Goal: Task Accomplishment & Management: Use online tool/utility

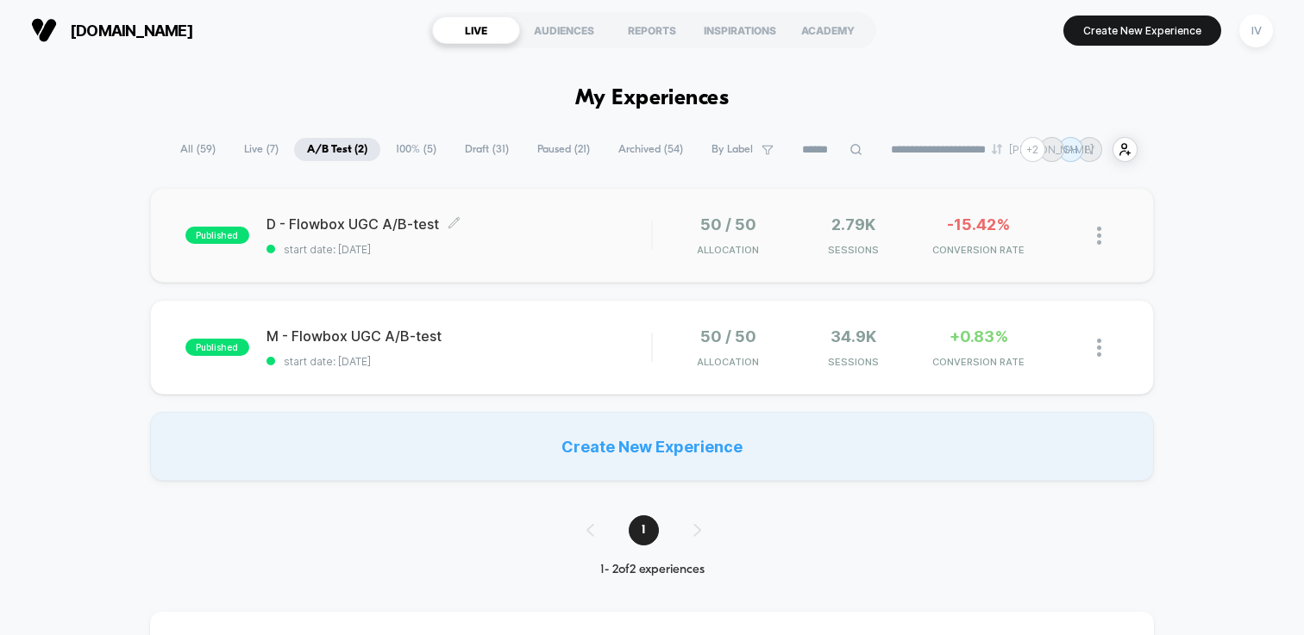
click at [568, 247] on span "start date: [DATE]" at bounding box center [458, 249] width 385 height 13
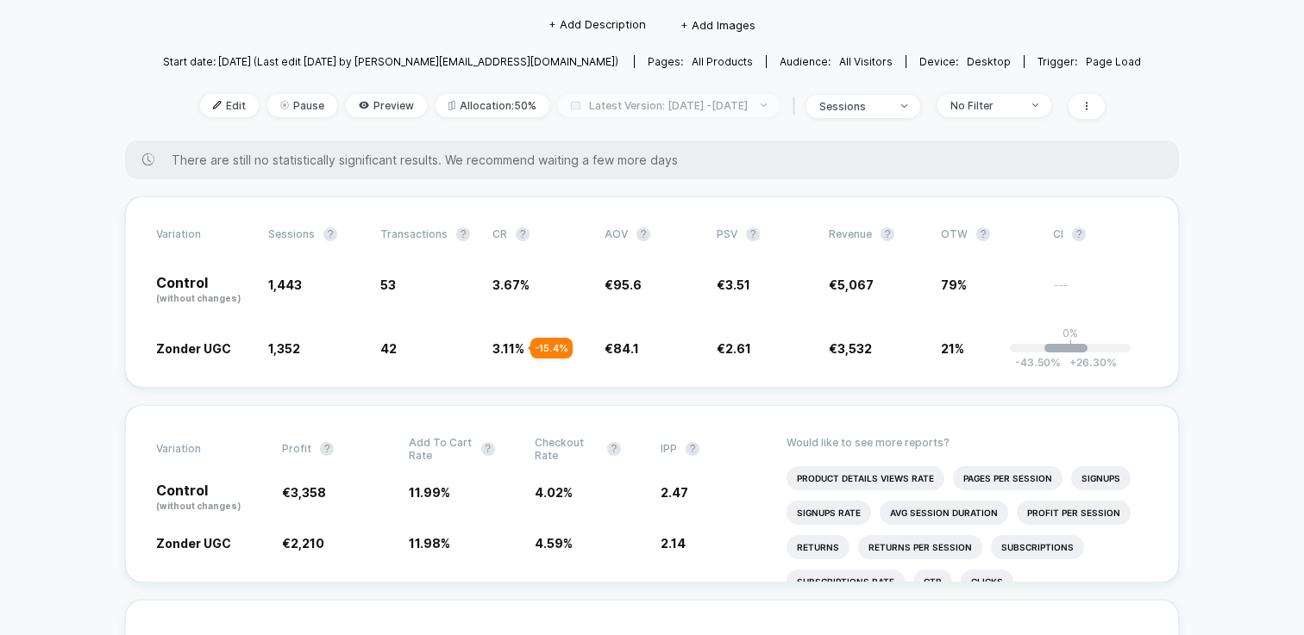
scroll to position [153, 0]
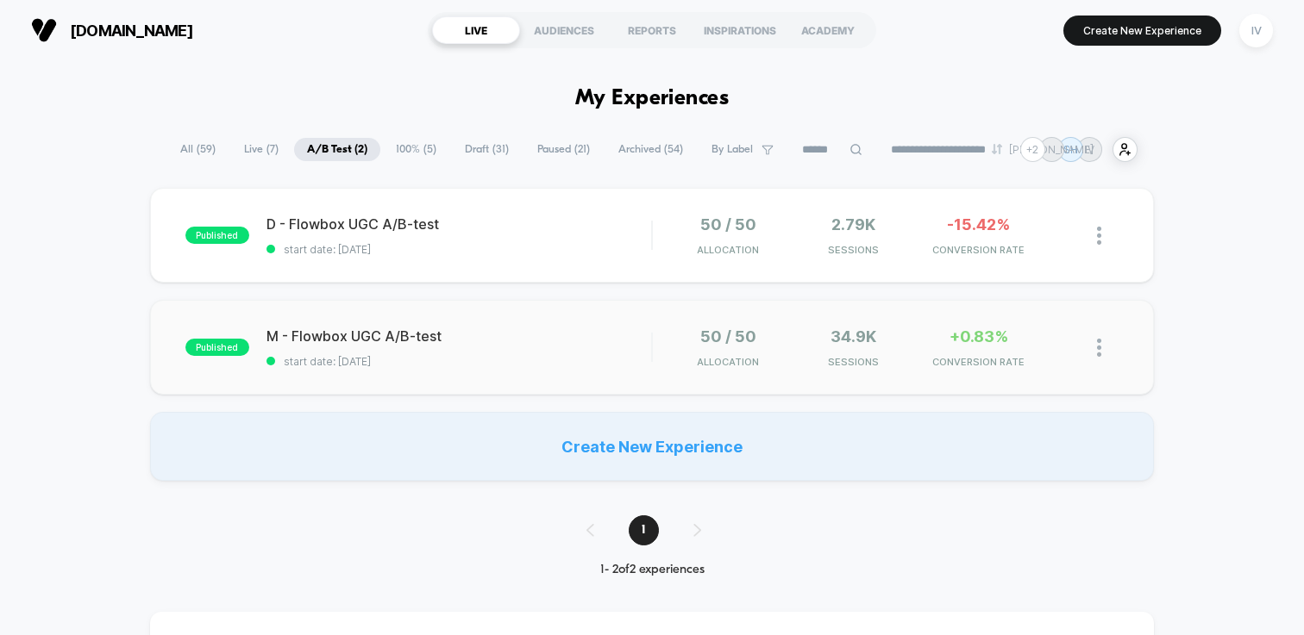
click at [578, 360] on span "start date: [DATE]" at bounding box center [458, 361] width 385 height 13
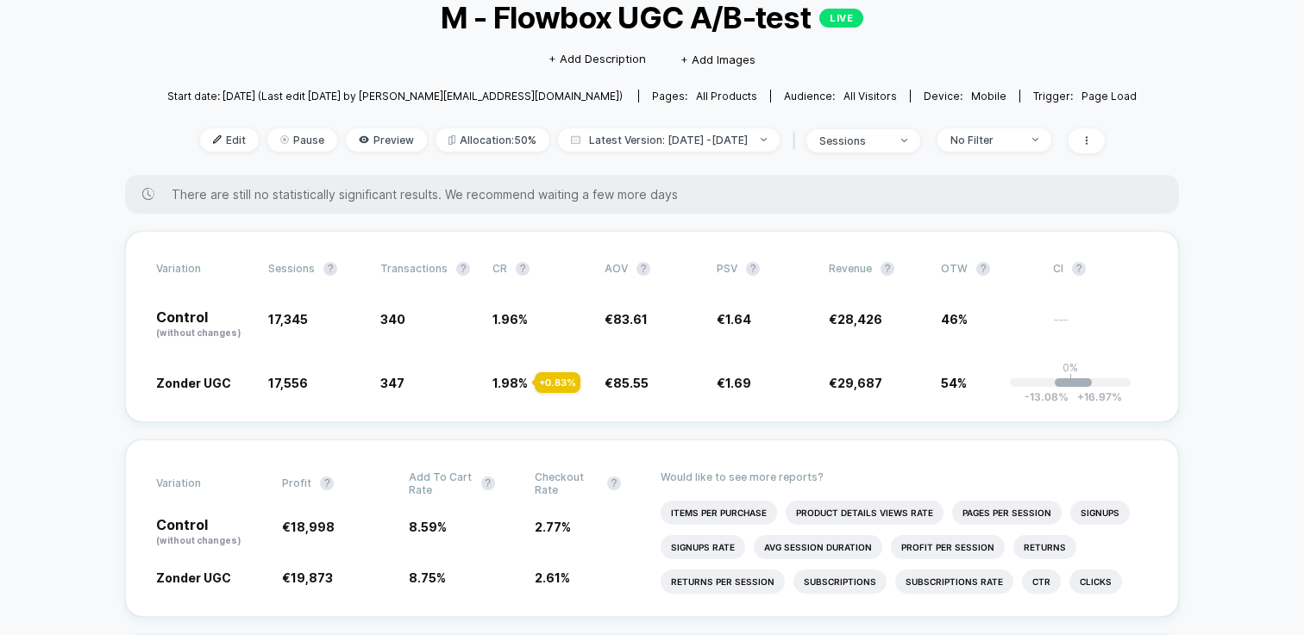
scroll to position [175, 0]
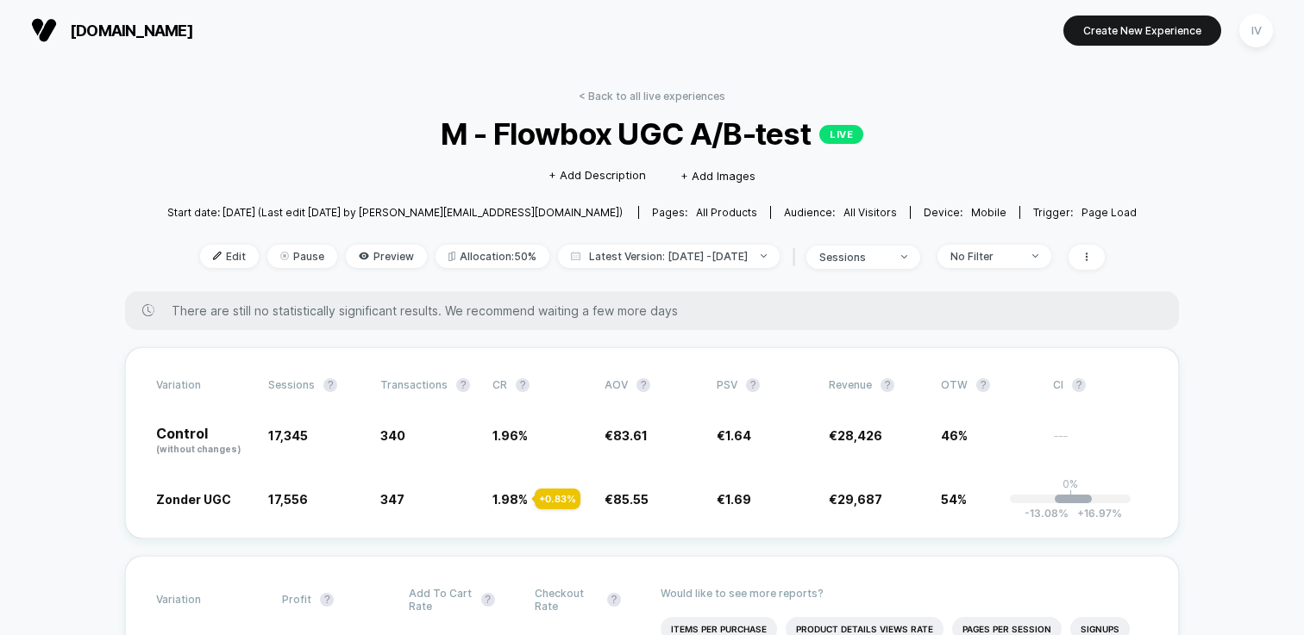
click at [639, 91] on link "< Back to all live experiences" at bounding box center [652, 96] width 147 height 13
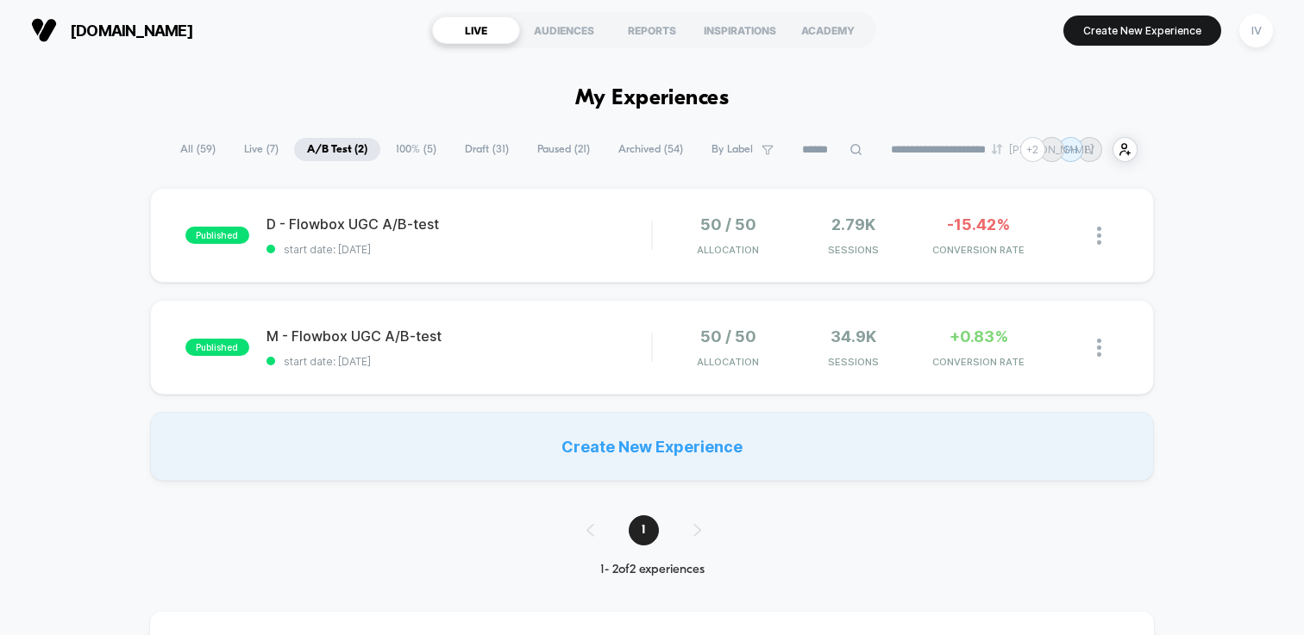
click at [466, 153] on span "Draft ( 31 )" at bounding box center [487, 149] width 70 height 23
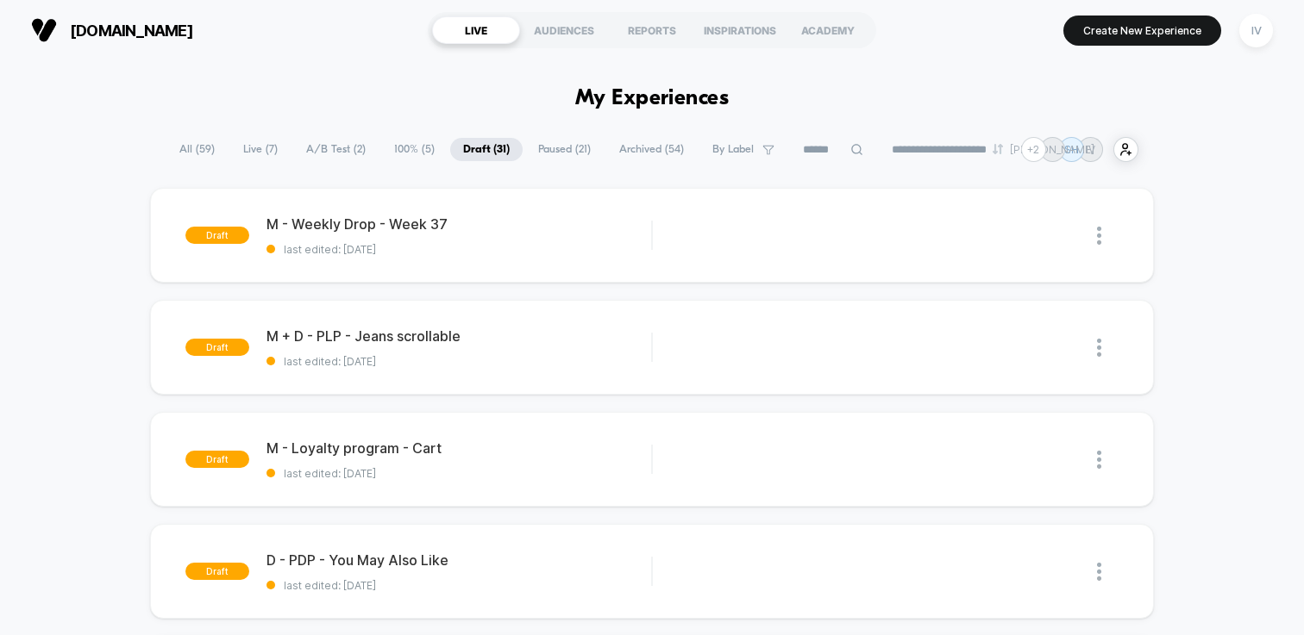
click at [408, 150] on span "100% ( 5 )" at bounding box center [414, 149] width 66 height 23
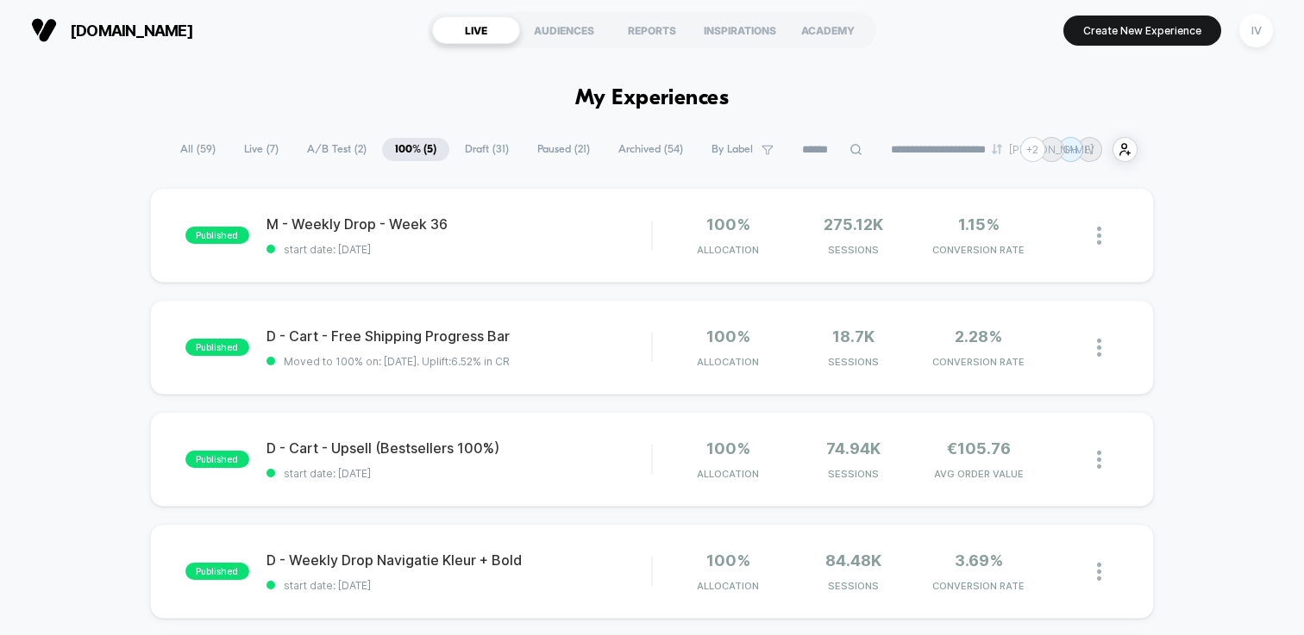
click at [327, 148] on span "A/B Test ( 2 )" at bounding box center [336, 149] width 85 height 23
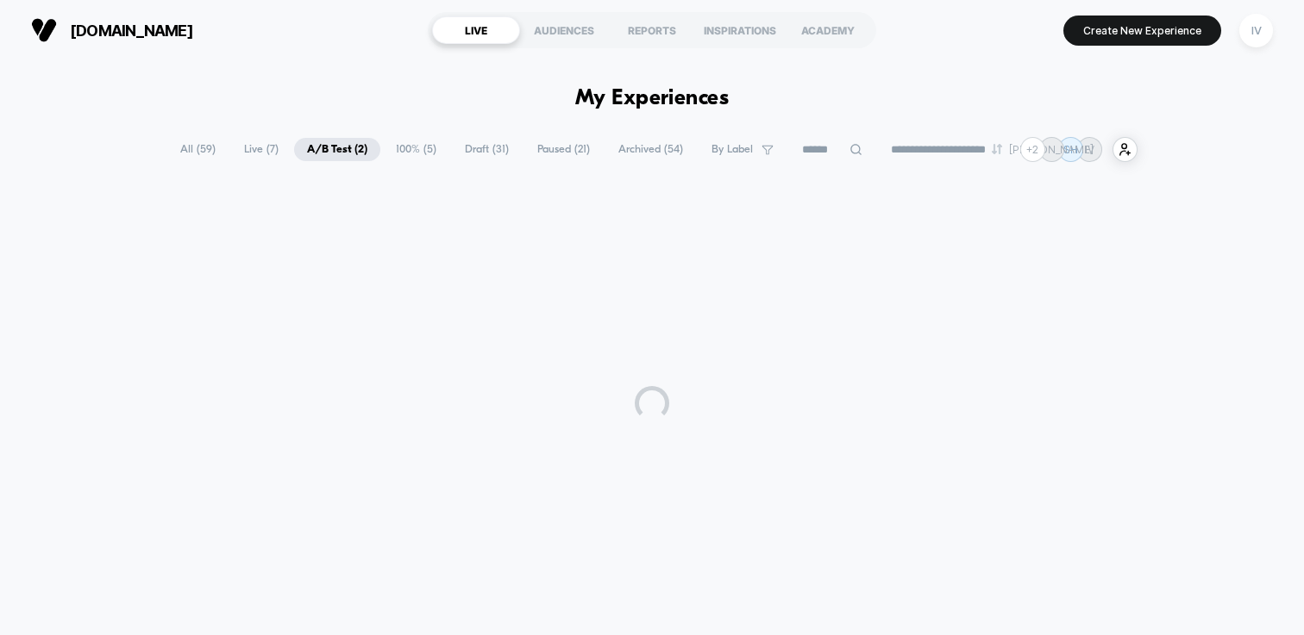
click at [326, 147] on span "A/B Test ( 2 )" at bounding box center [337, 149] width 86 height 23
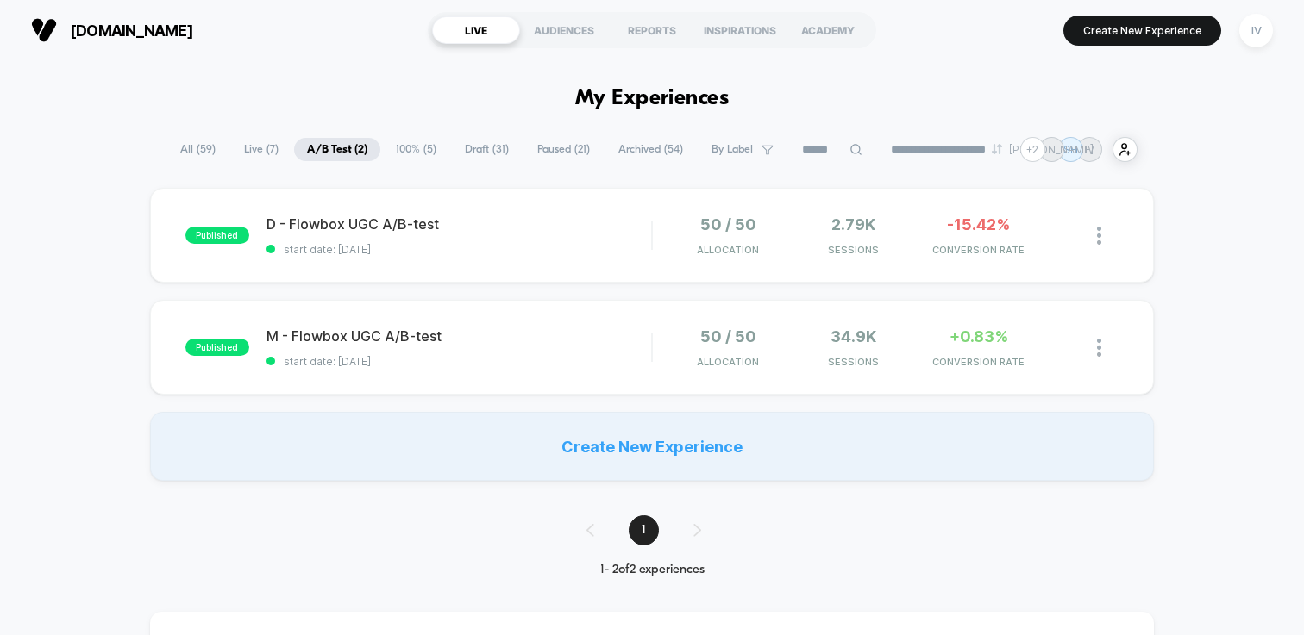
click at [420, 141] on span "100% ( 5 )" at bounding box center [416, 149] width 66 height 23
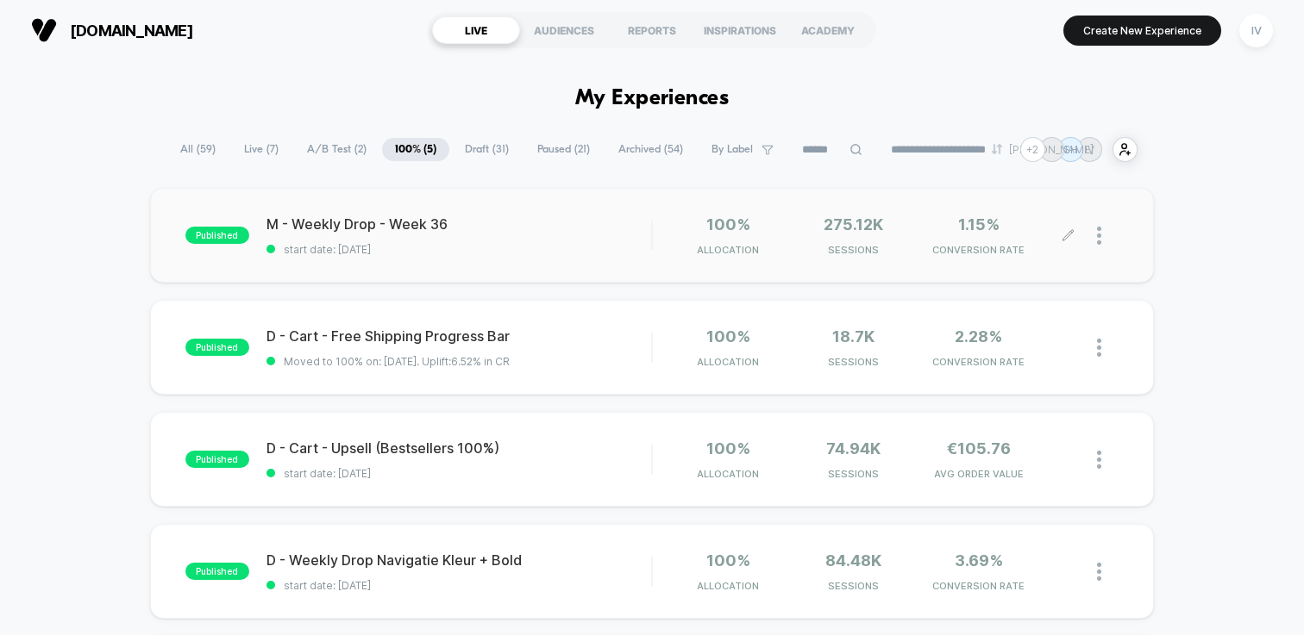
click at [1104, 236] on div at bounding box center [1108, 236] width 22 height 41
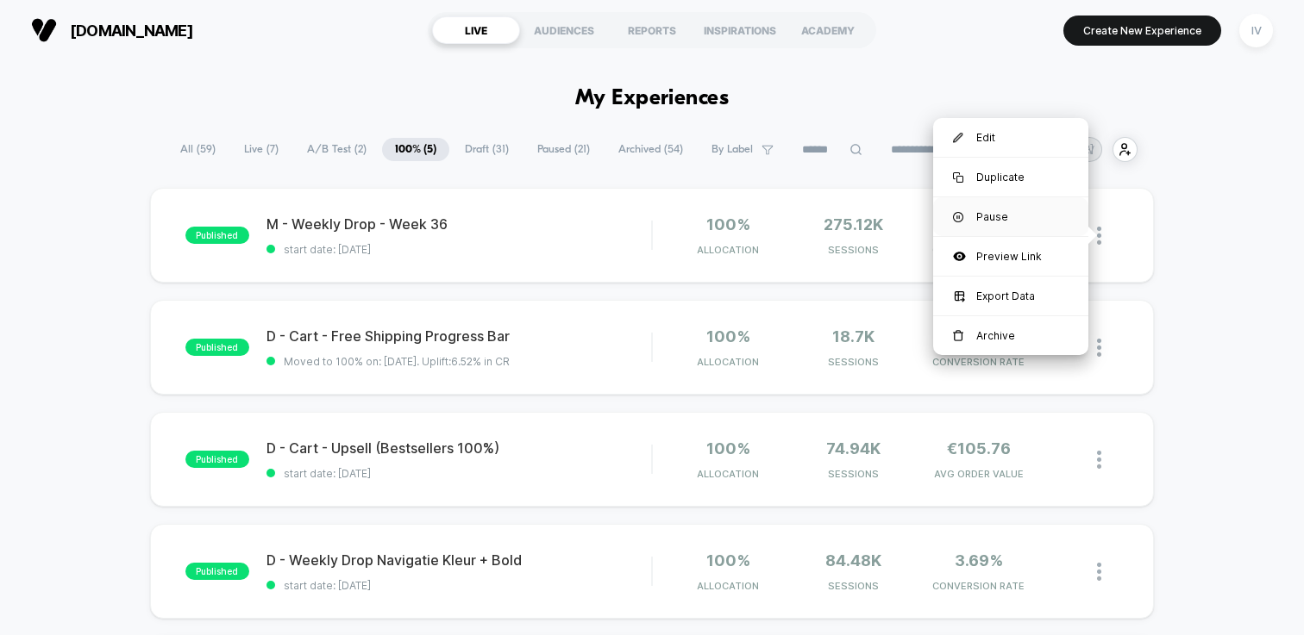
click at [997, 210] on div "Pause" at bounding box center [1010, 216] width 155 height 39
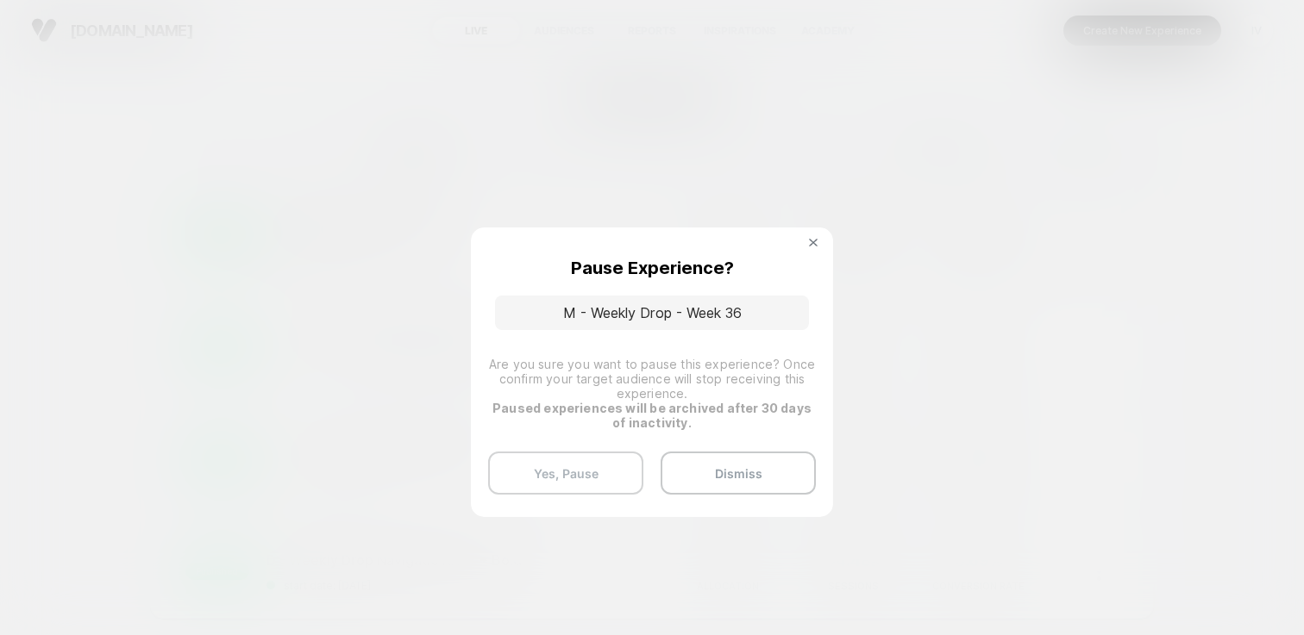
click at [584, 466] on button "Yes, Pause" at bounding box center [565, 473] width 155 height 43
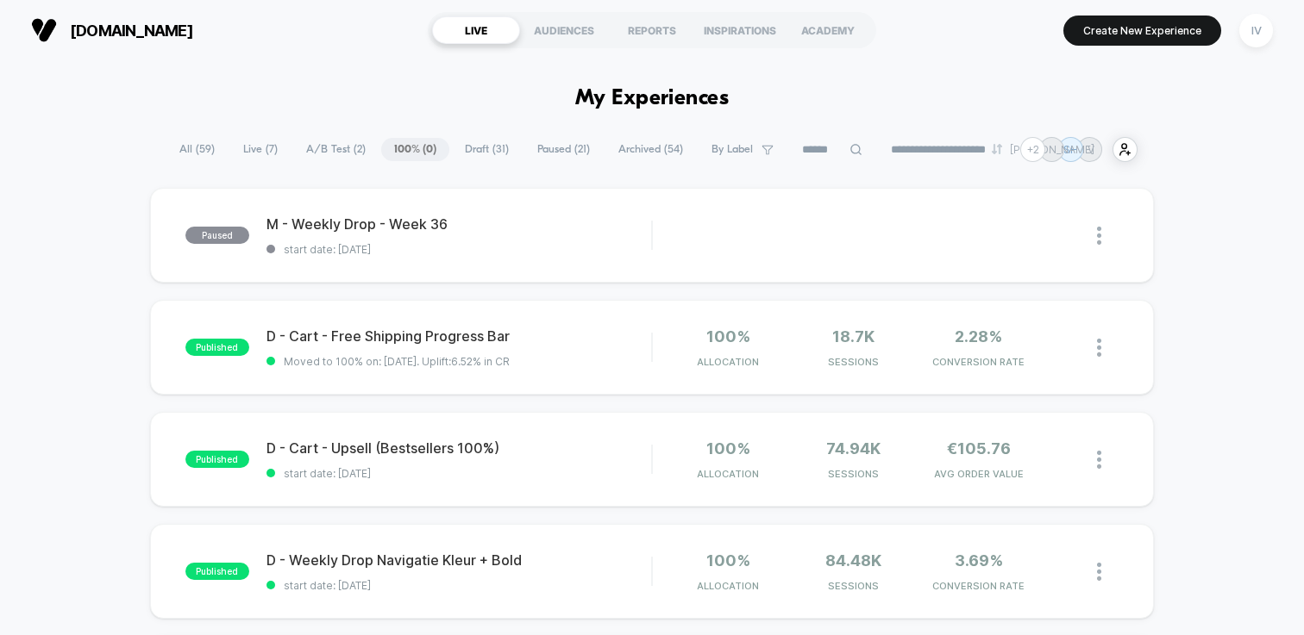
click at [478, 143] on span "Draft ( 31 )" at bounding box center [487, 149] width 70 height 23
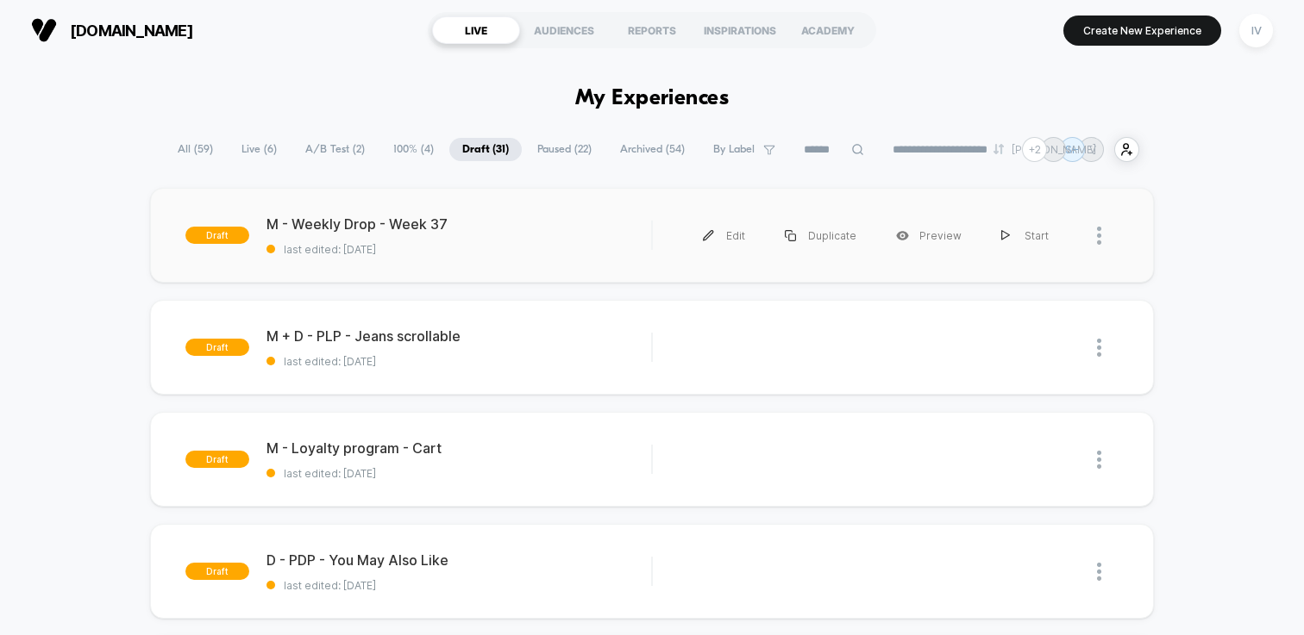
click at [491, 275] on div "draft M - Weekly Drop - Week 37 last edited: 11-9-2025 Edit Duplicate Preview S…" at bounding box center [652, 235] width 1004 height 95
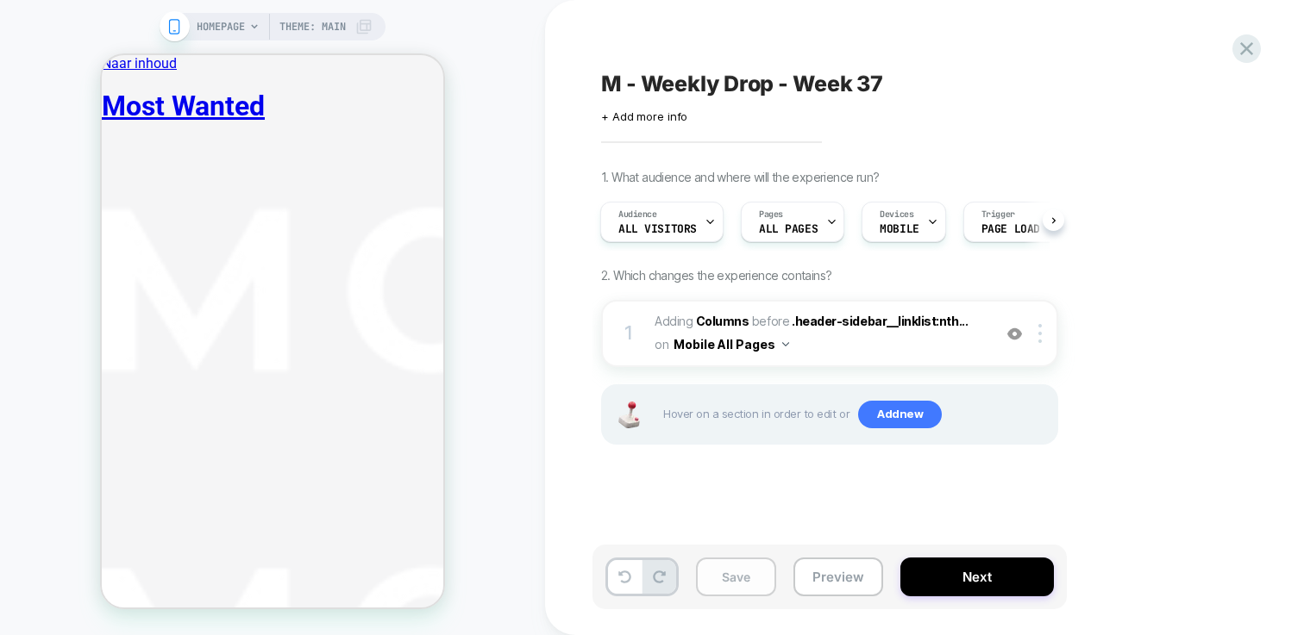
click at [745, 589] on button "Save" at bounding box center [736, 577] width 80 height 39
click at [955, 576] on button "Next" at bounding box center [976, 577] width 153 height 39
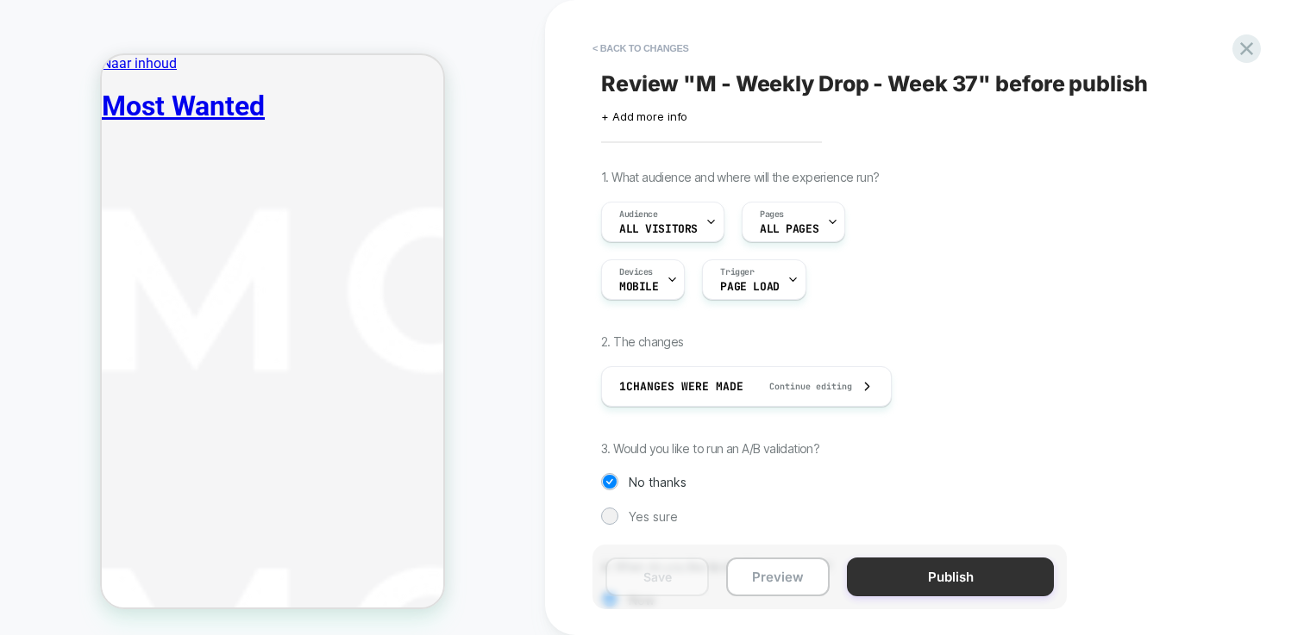
click at [930, 578] on button "Publish" at bounding box center [950, 577] width 207 height 39
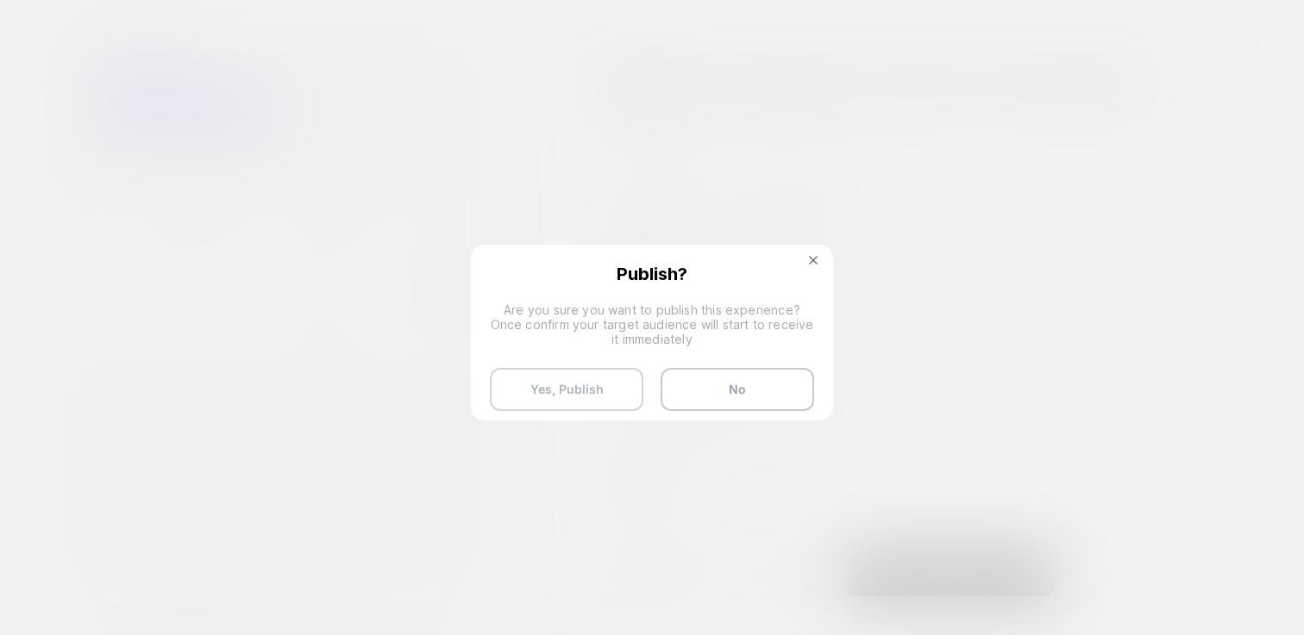
click at [553, 369] on button "Yes, Publish" at bounding box center [566, 389] width 153 height 43
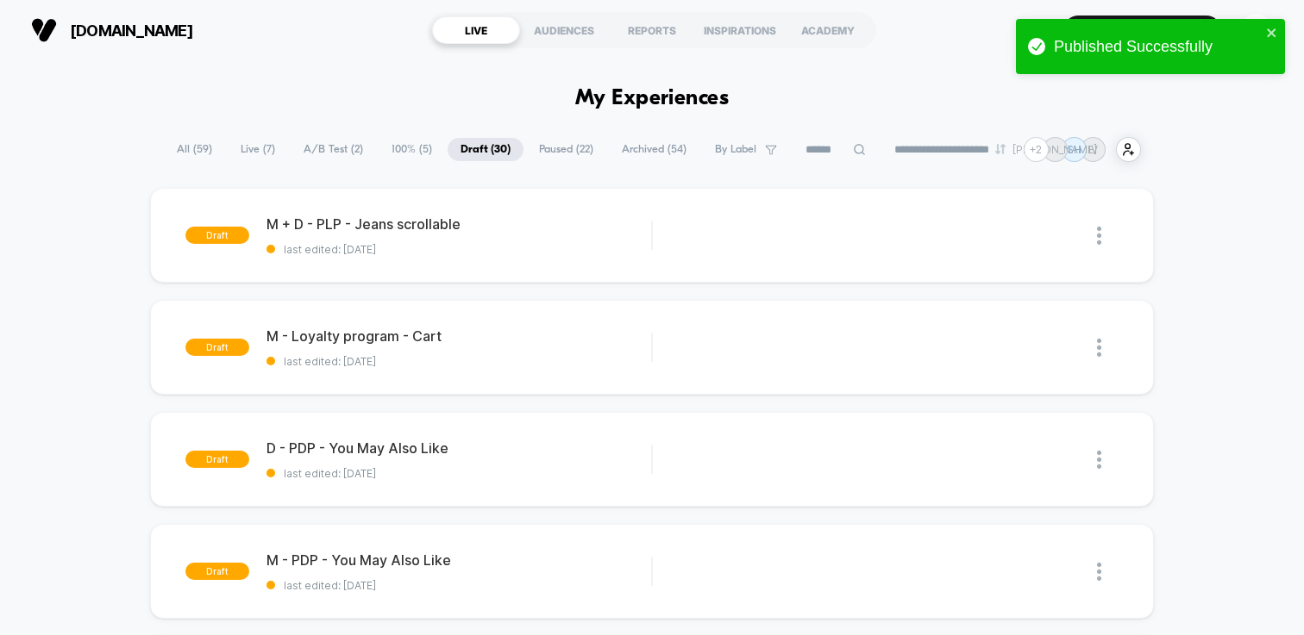
click at [400, 155] on span "100% ( 5 )" at bounding box center [412, 149] width 66 height 23
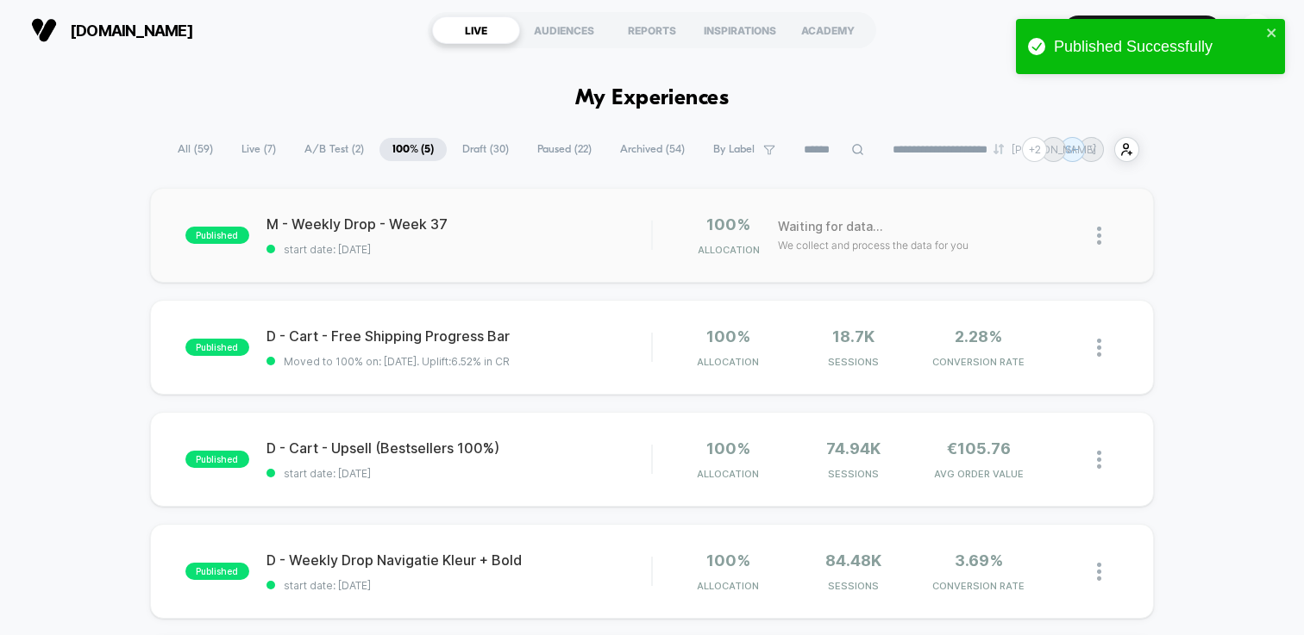
click at [552, 212] on div "published M - Weekly Drop - Week 37 start date: 11-9-2025 100% Allocation Waiti…" at bounding box center [652, 235] width 1004 height 95
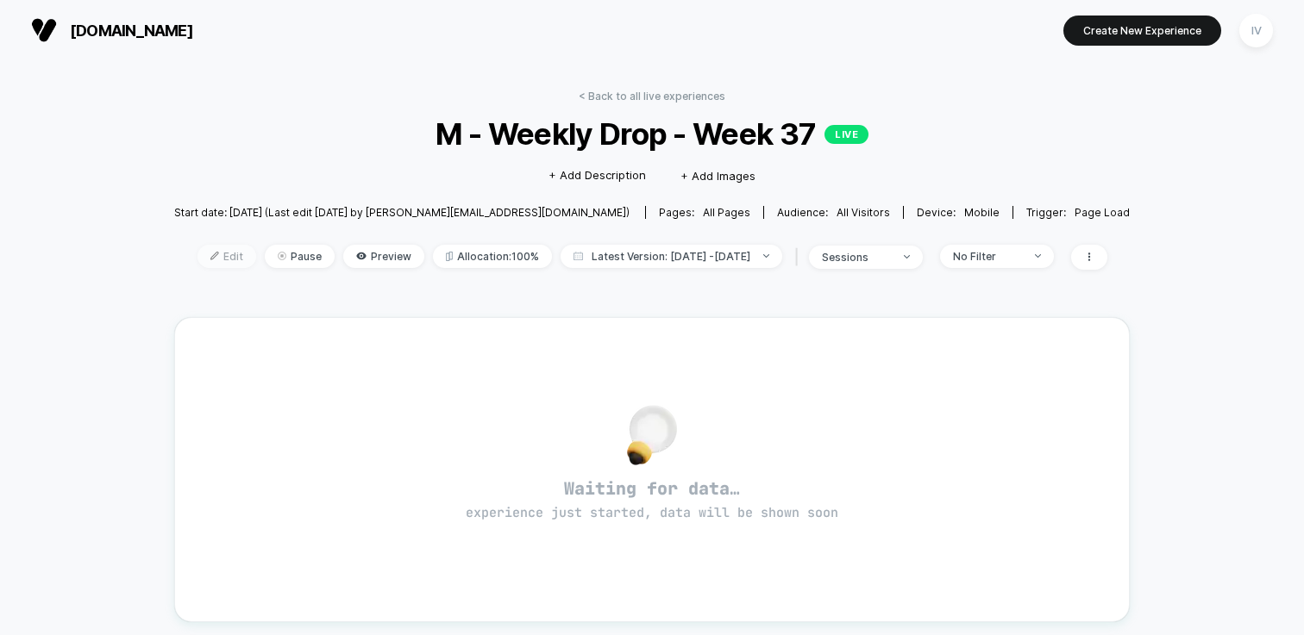
click at [203, 255] on span "Edit" at bounding box center [226, 256] width 59 height 23
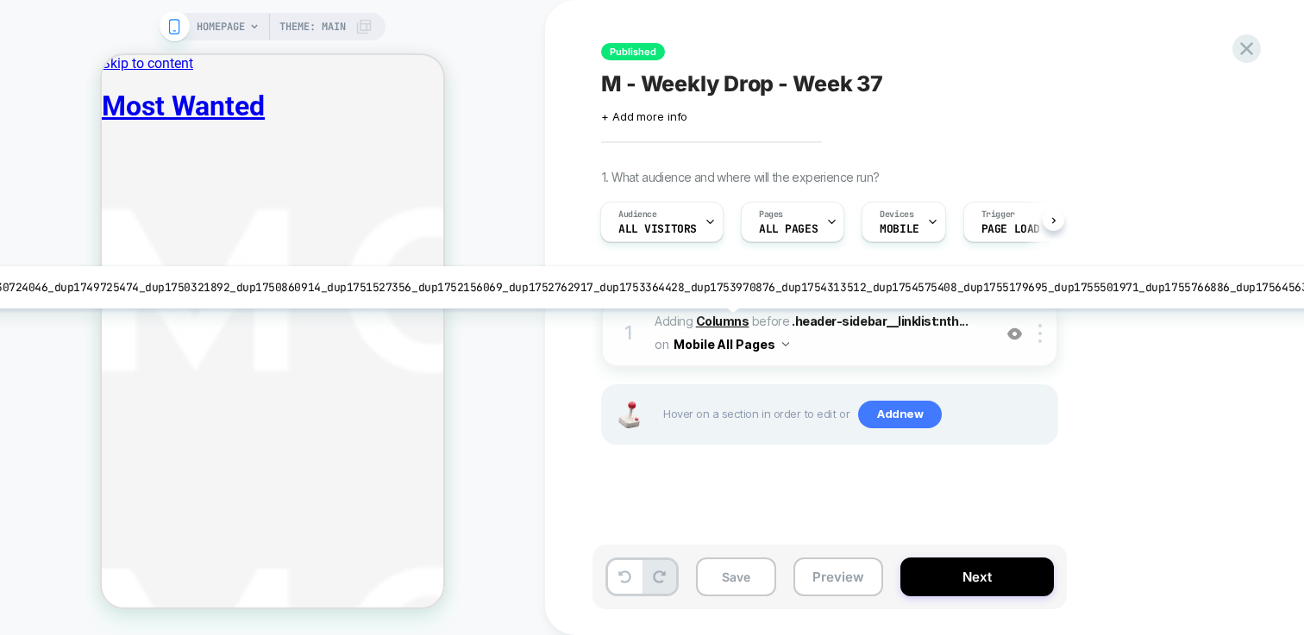
click at [710, 322] on b "Columns" at bounding box center [722, 321] width 53 height 15
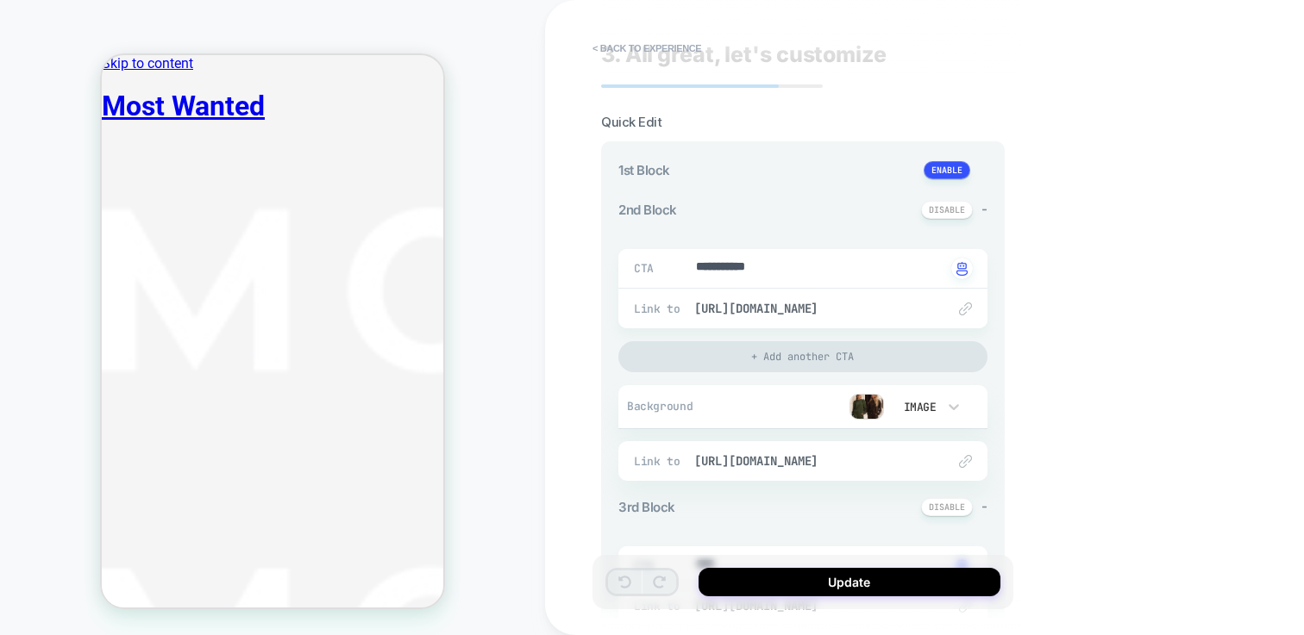
scroll to position [31, 0]
click at [865, 403] on img at bounding box center [866, 404] width 34 height 26
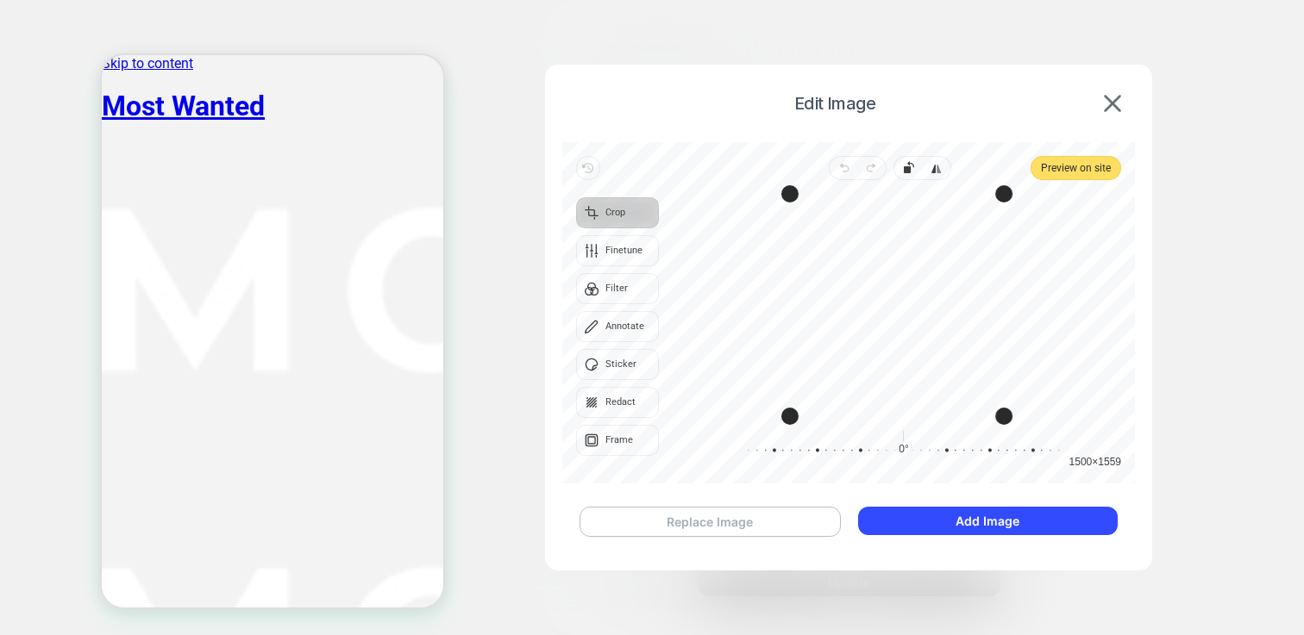
click at [780, 534] on button "Replace Image" at bounding box center [709, 522] width 261 height 30
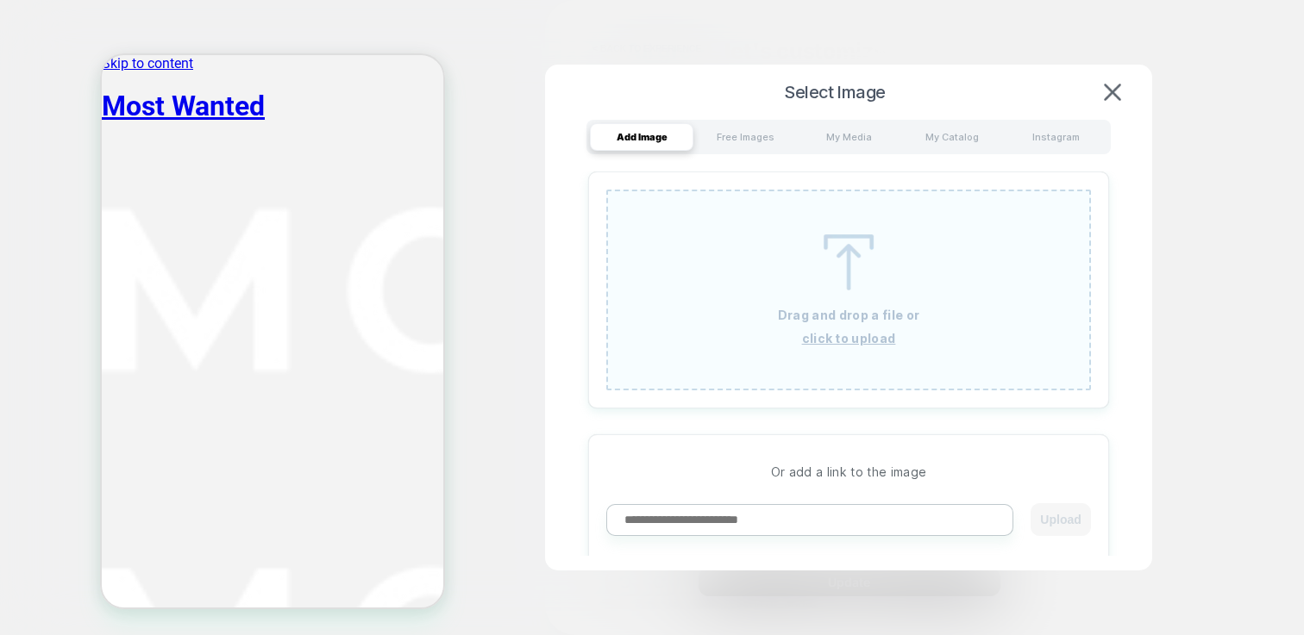
click at [885, 318] on p "Drag and drop a file or" at bounding box center [848, 315] width 141 height 15
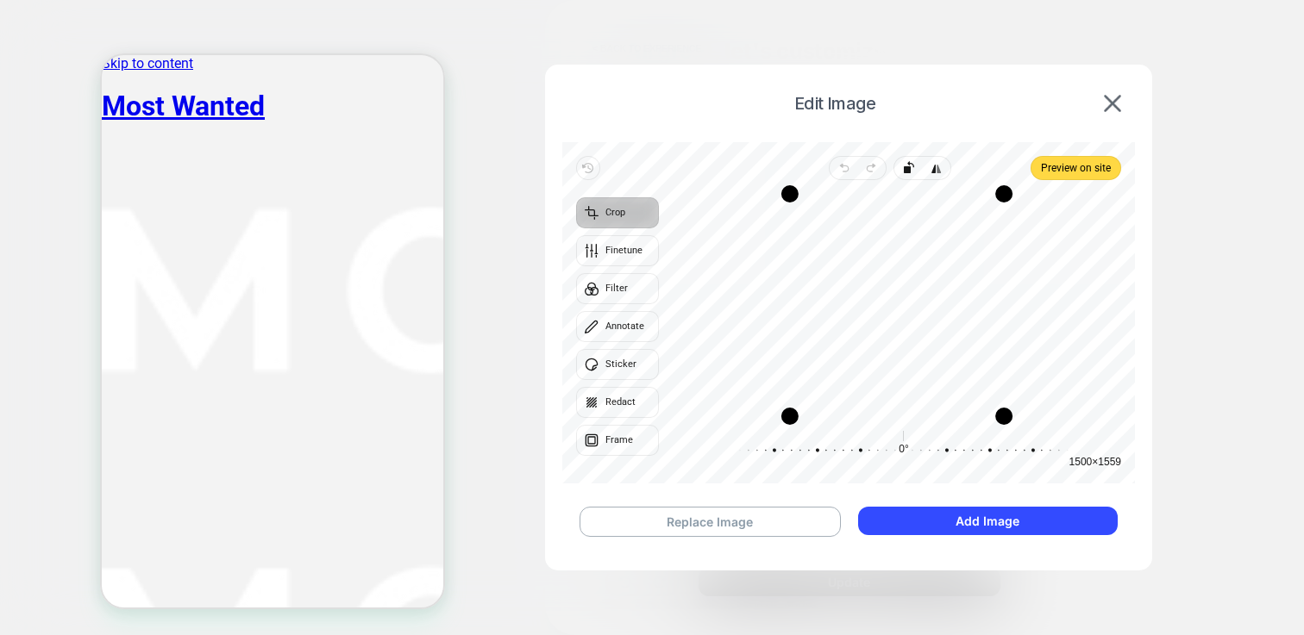
click at [1073, 171] on span "Preview on site" at bounding box center [1076, 168] width 70 height 21
click at [969, 535] on div "Replace Image Add Image" at bounding box center [848, 522] width 573 height 65
click at [969, 529] on button "Add Image" at bounding box center [988, 521] width 260 height 28
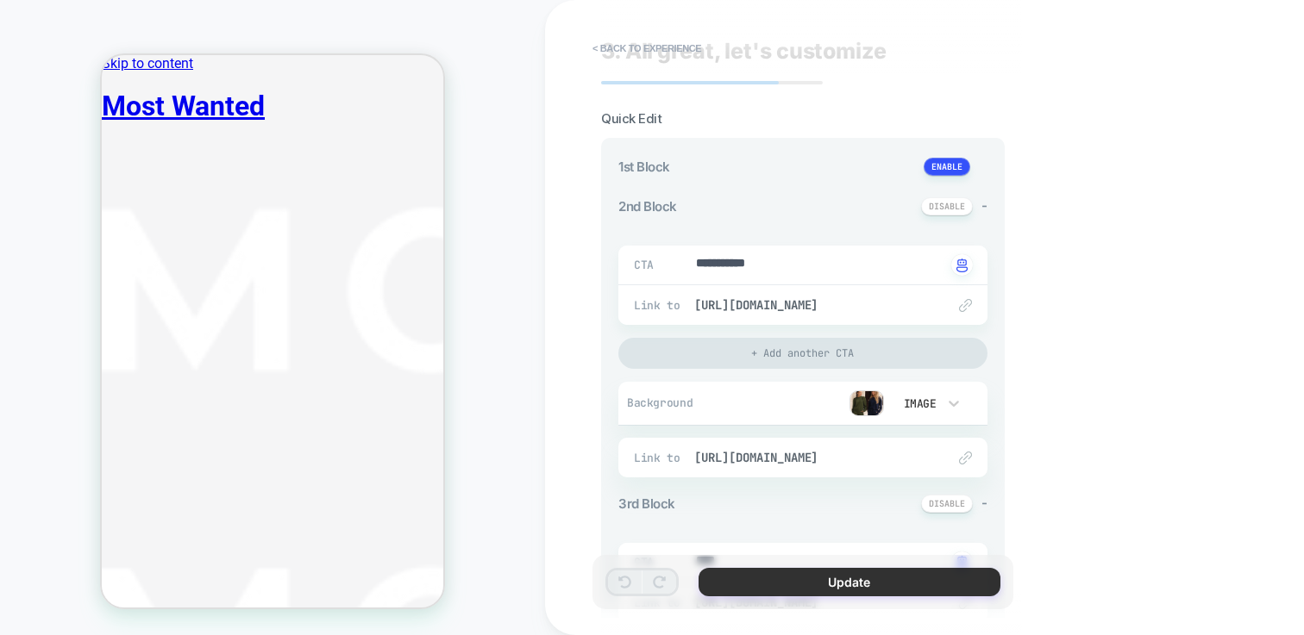
click at [811, 579] on button "Update" at bounding box center [849, 582] width 302 height 28
type textarea "*"
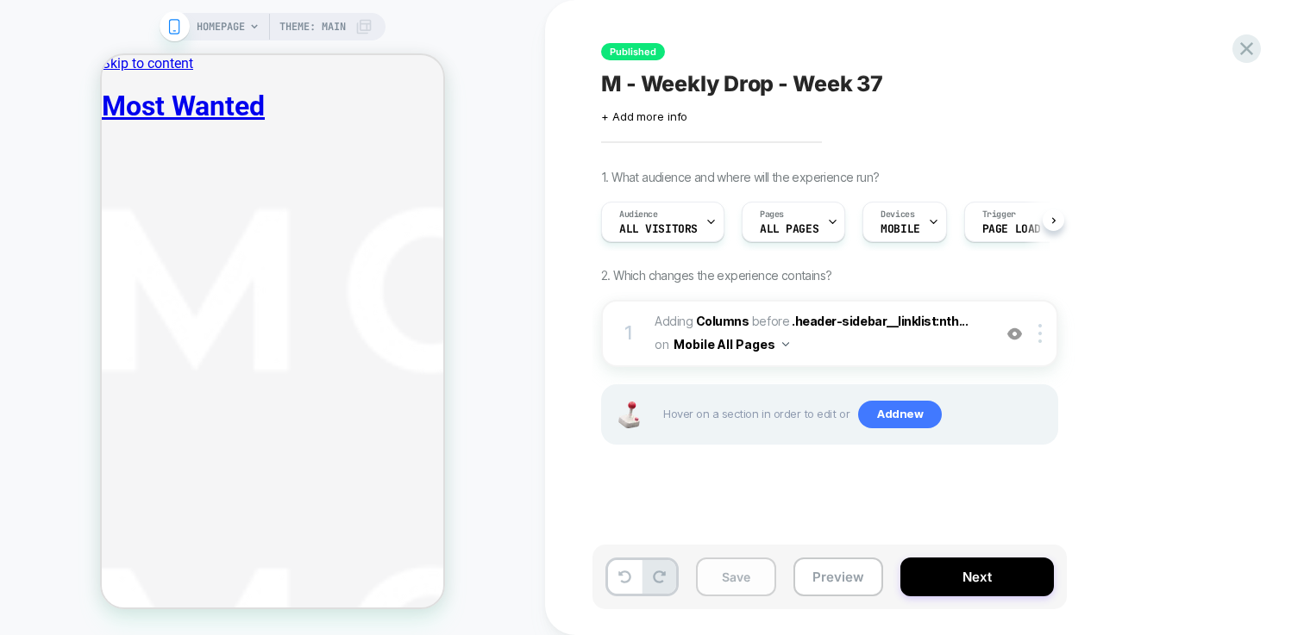
click at [742, 573] on button "Save" at bounding box center [736, 577] width 80 height 39
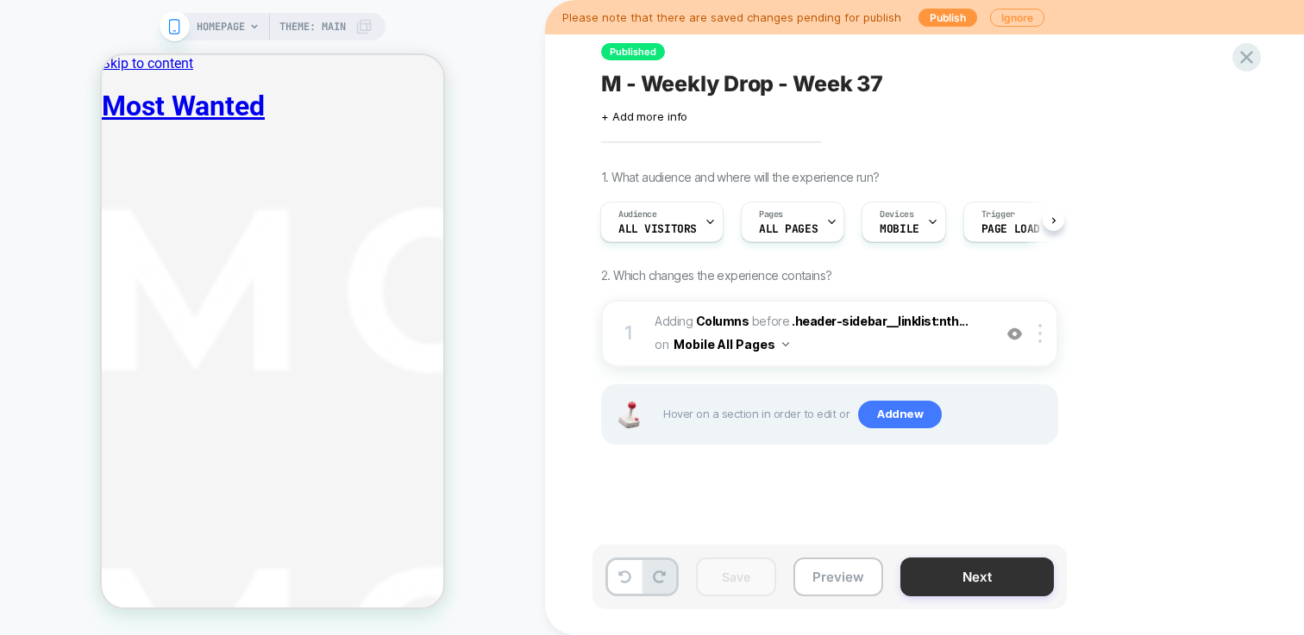
click at [983, 585] on button "Next" at bounding box center [976, 577] width 153 height 39
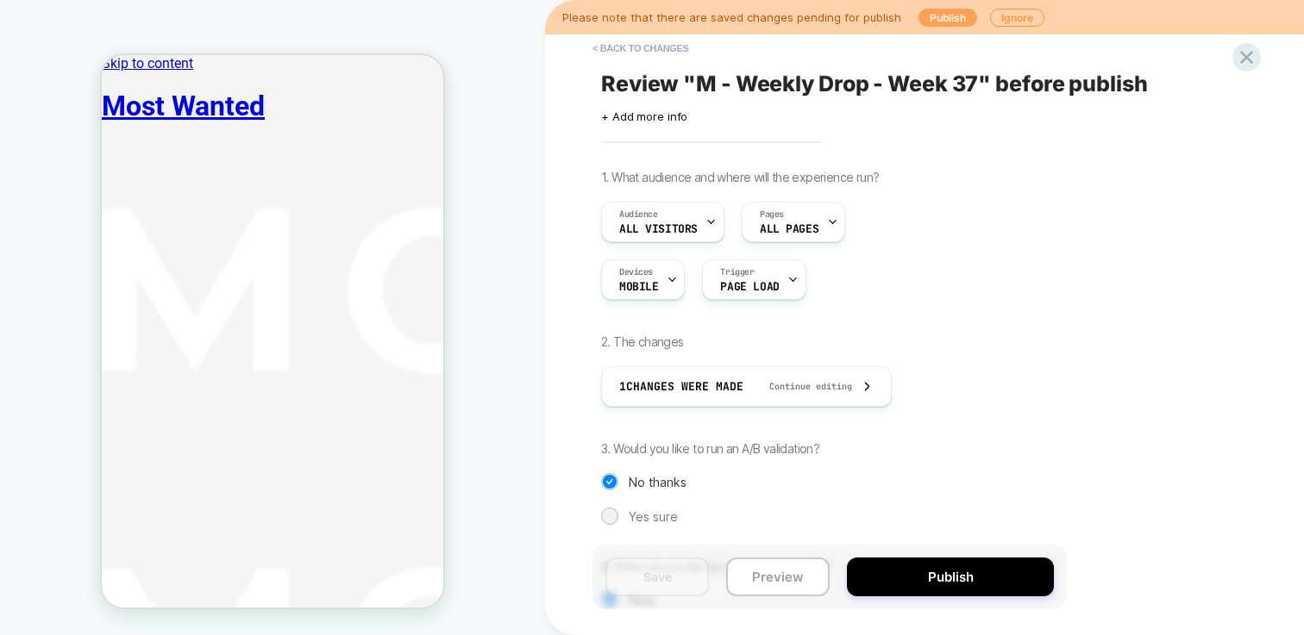
click at [942, 22] on button "Publish" at bounding box center [947, 18] width 59 height 18
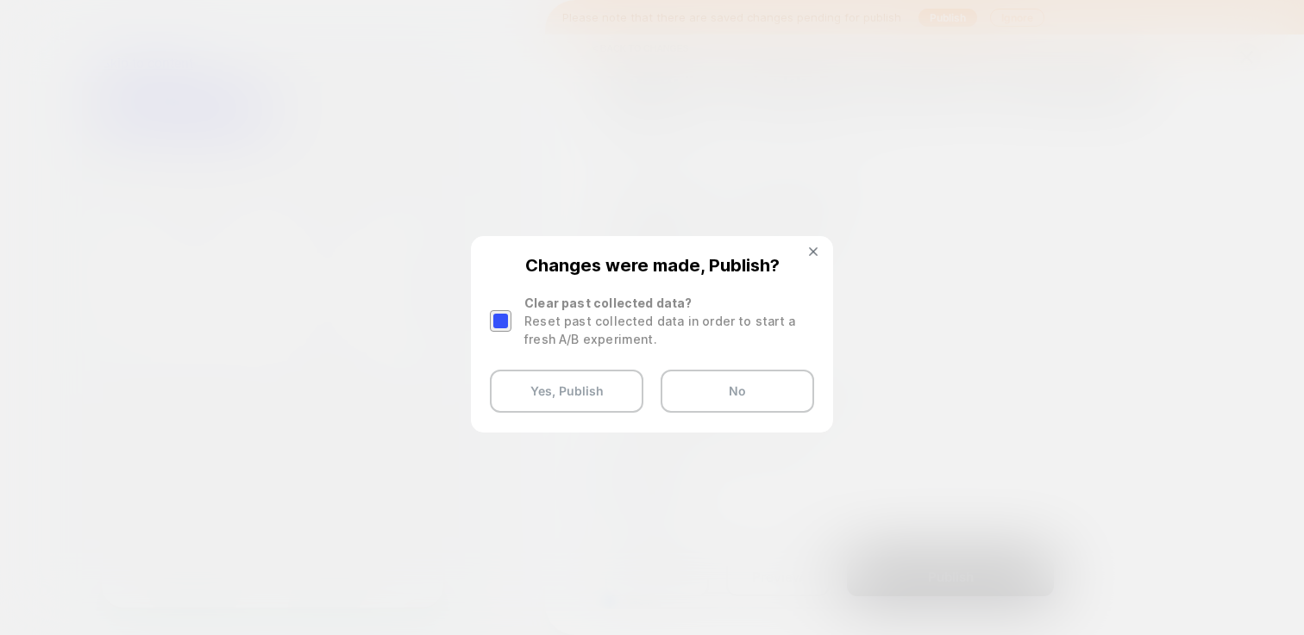
click at [503, 333] on div at bounding box center [503, 321] width 26 height 54
click at [485, 309] on div "Changes were made, Publish? Clear past collected data? Reset past collected dat…" at bounding box center [652, 334] width 359 height 192
click at [494, 316] on div at bounding box center [501, 321] width 22 height 22
click at [567, 396] on button "Yes, Publish" at bounding box center [566, 391] width 153 height 43
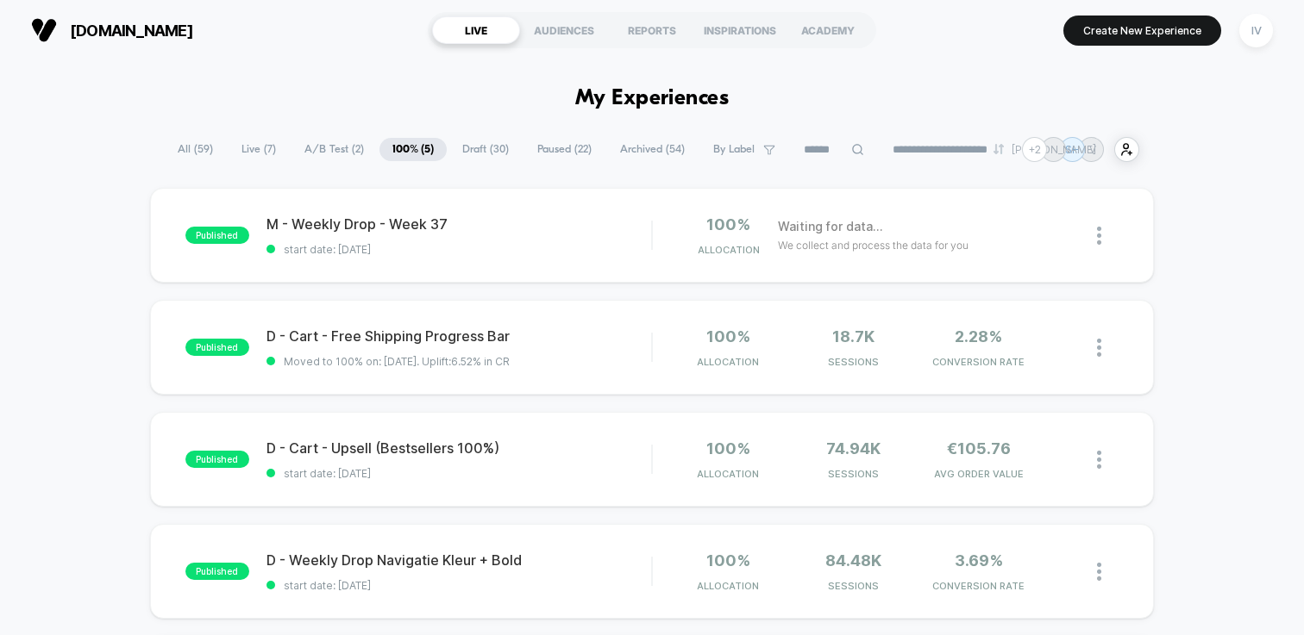
click at [483, 147] on span "Draft ( 30 )" at bounding box center [485, 149] width 72 height 23
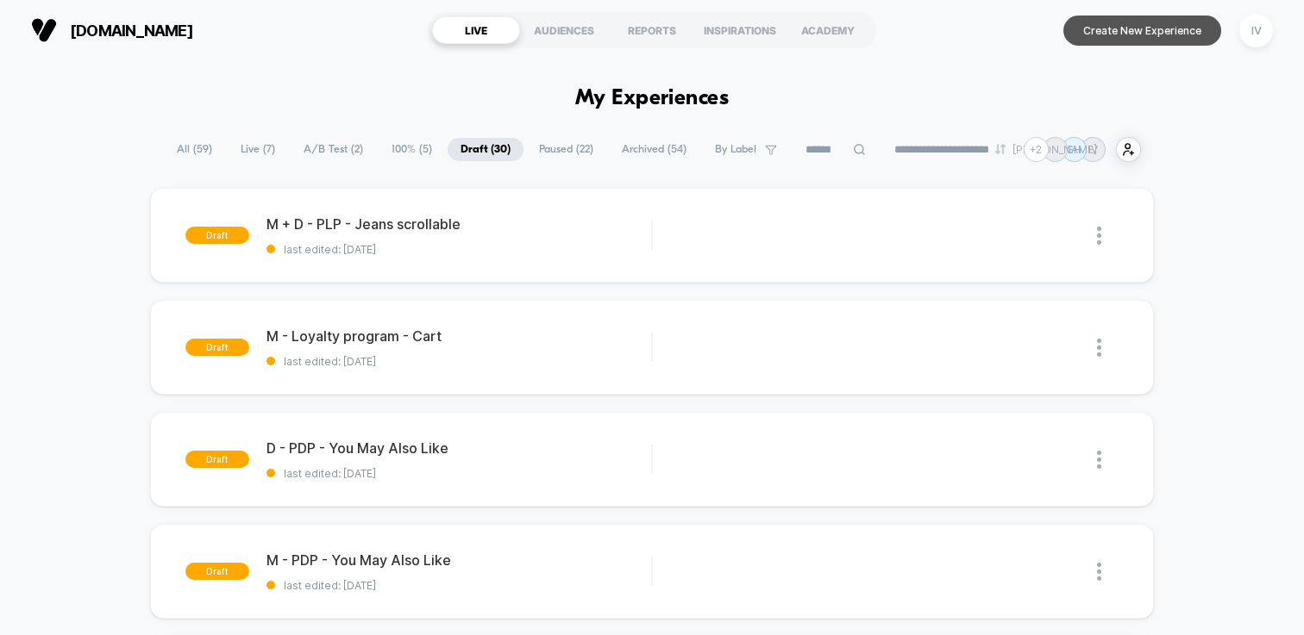
click at [1117, 28] on button "Create New Experience" at bounding box center [1142, 31] width 158 height 30
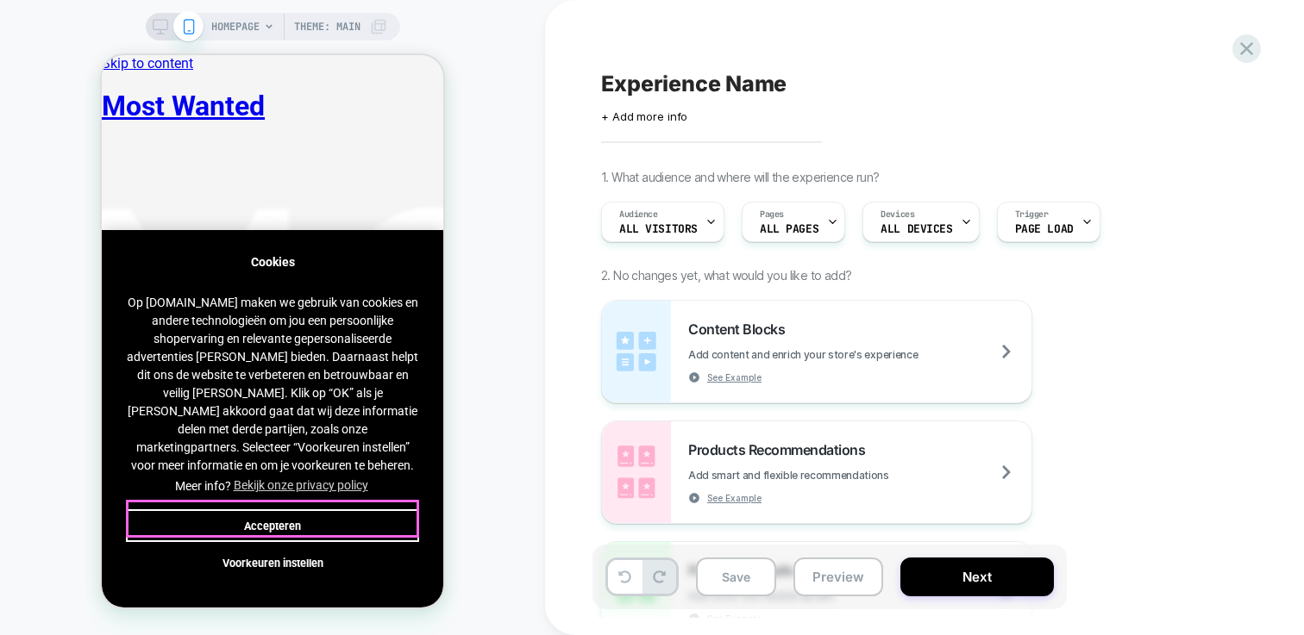
click at [313, 516] on button "Accepteren" at bounding box center [272, 526] width 293 height 33
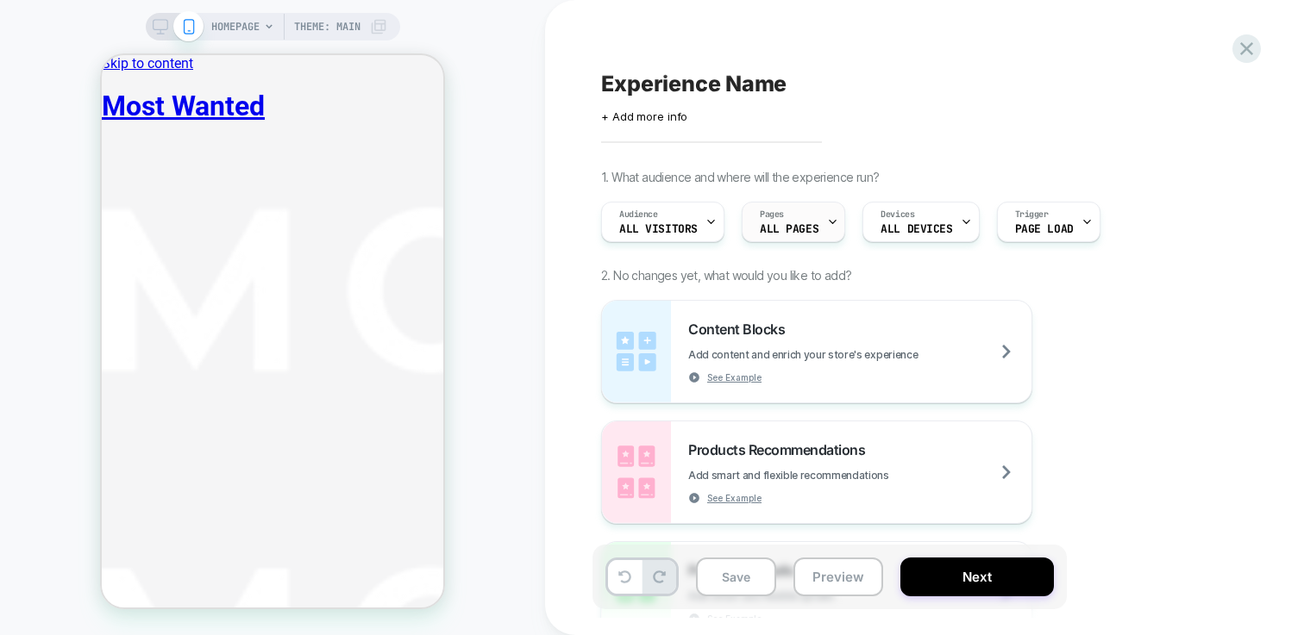
click at [780, 235] on div "Pages ALL PAGES" at bounding box center [788, 222] width 93 height 39
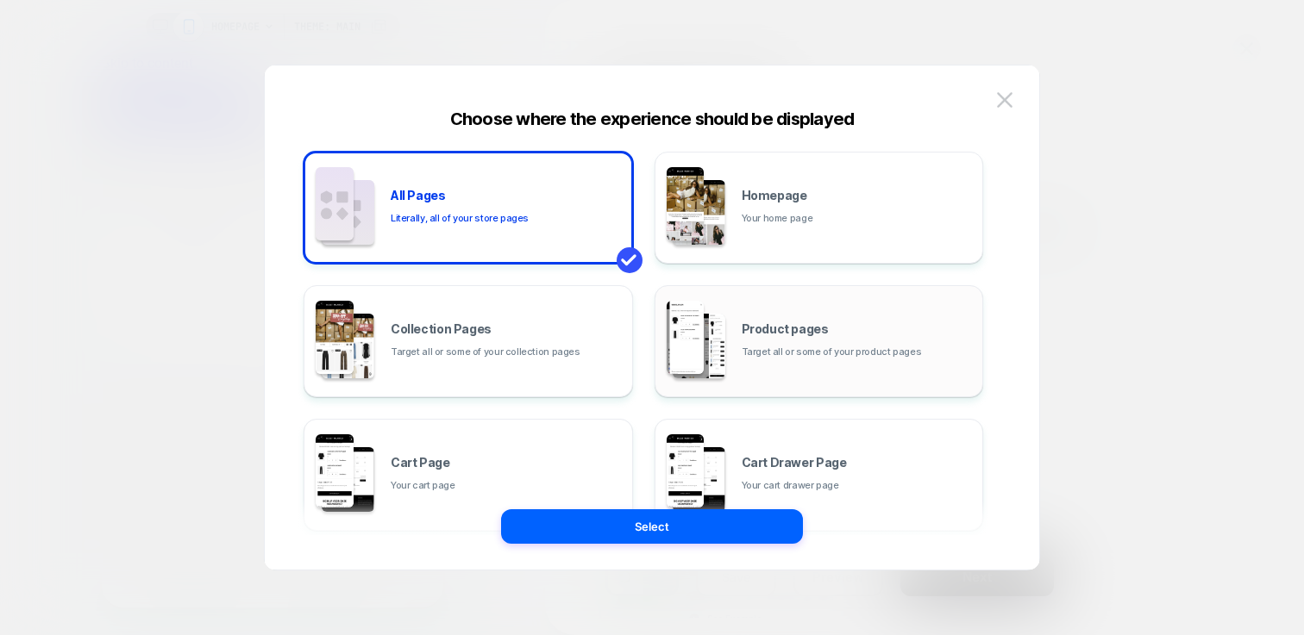
click at [786, 309] on div "Product pages Target all or some of your product pages" at bounding box center [819, 341] width 310 height 95
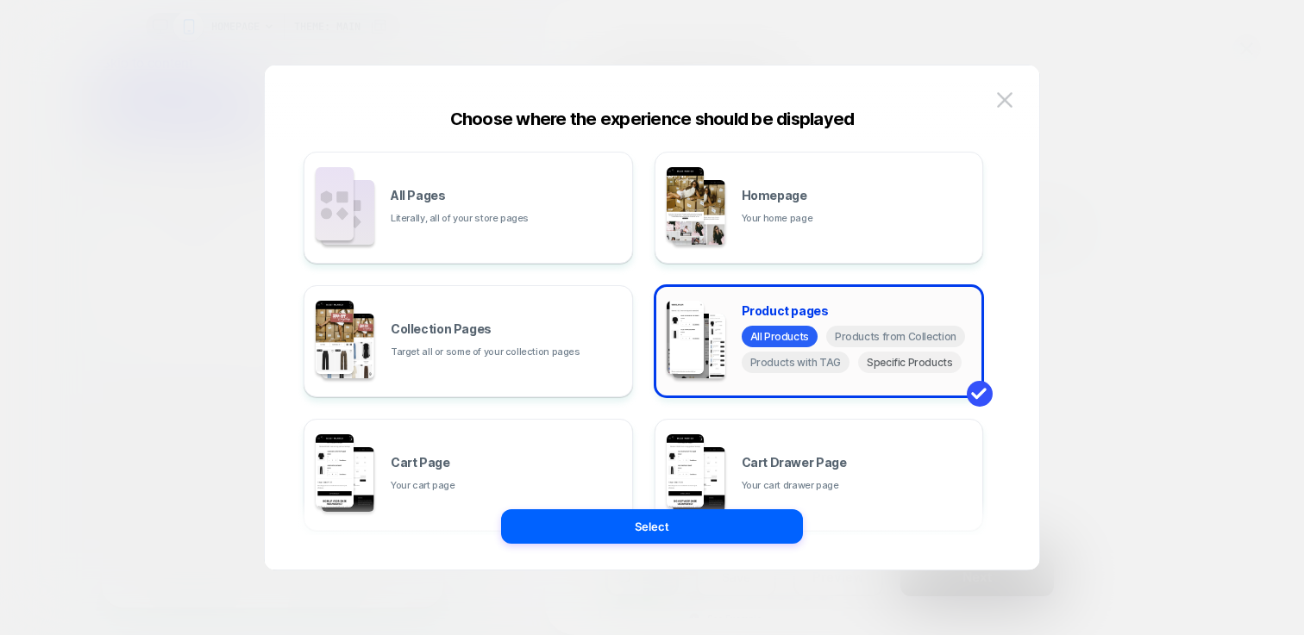
click at [906, 368] on span "Specific Products" at bounding box center [909, 363] width 103 height 22
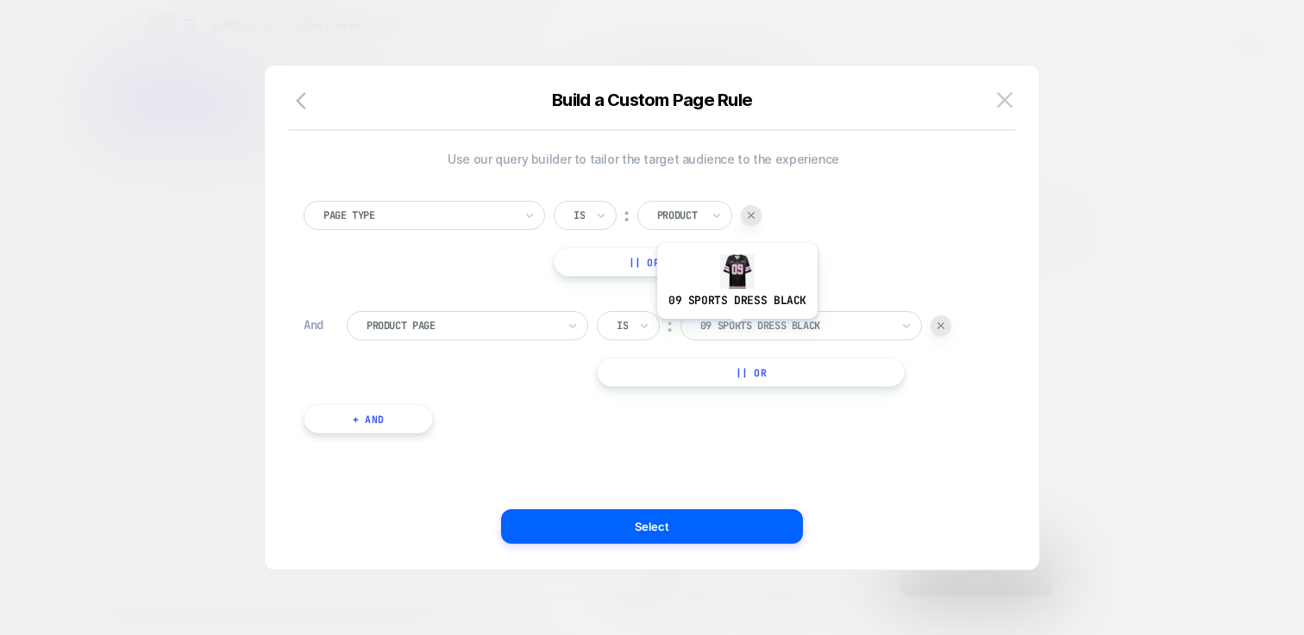
click at [755, 332] on div at bounding box center [795, 326] width 190 height 16
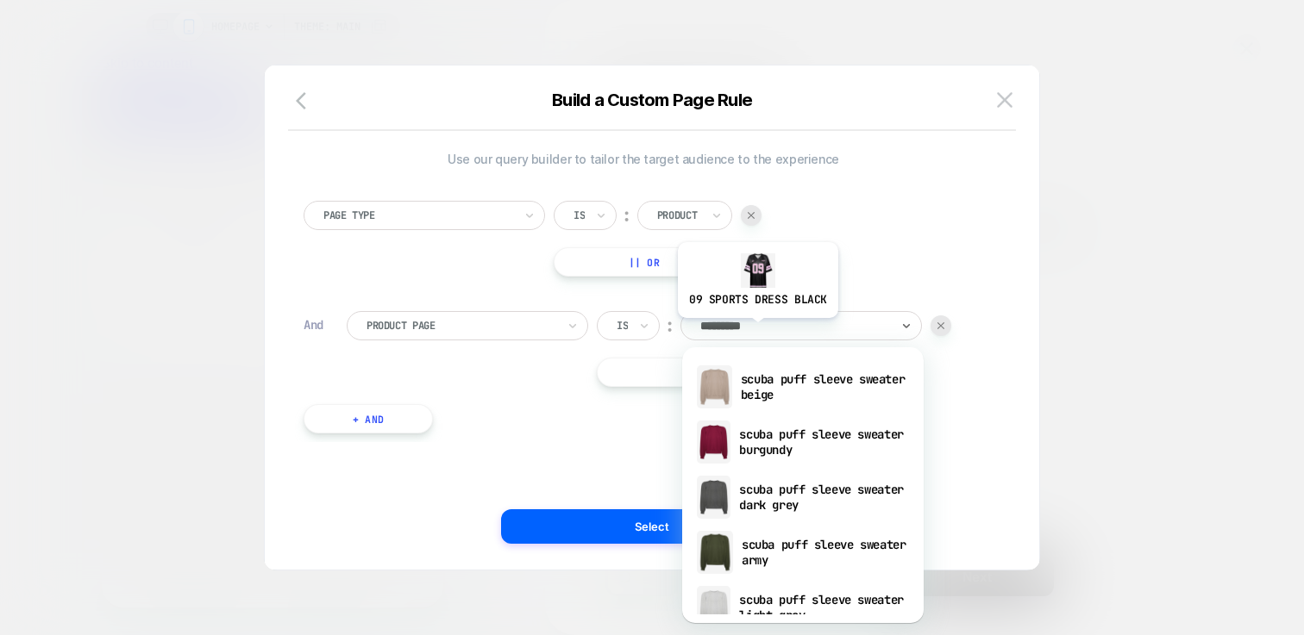
type input "**********"
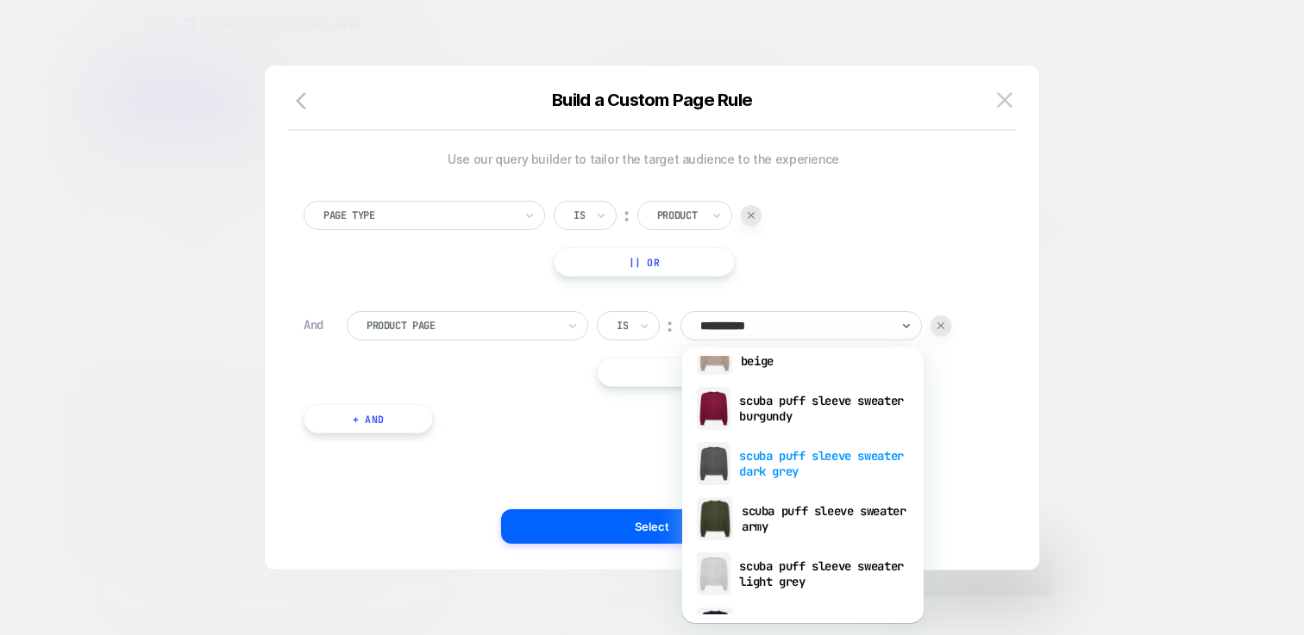
scroll to position [135, 0]
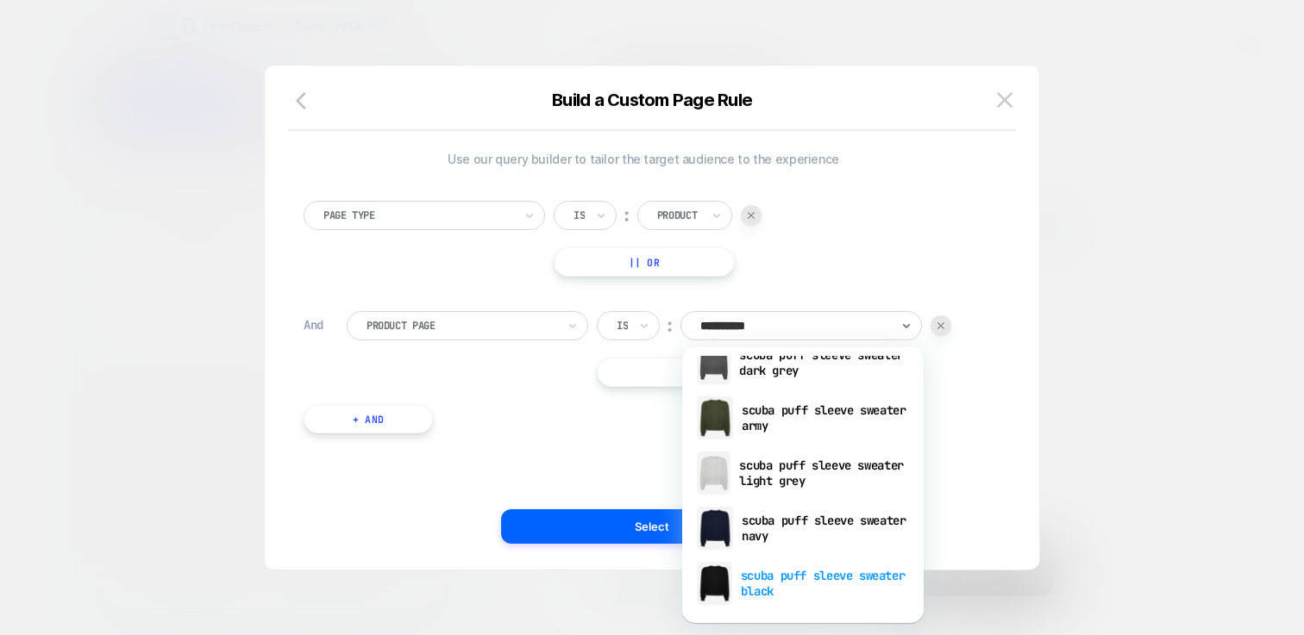
click at [825, 583] on div "scuba puff sleeve sweater black" at bounding box center [803, 583] width 224 height 55
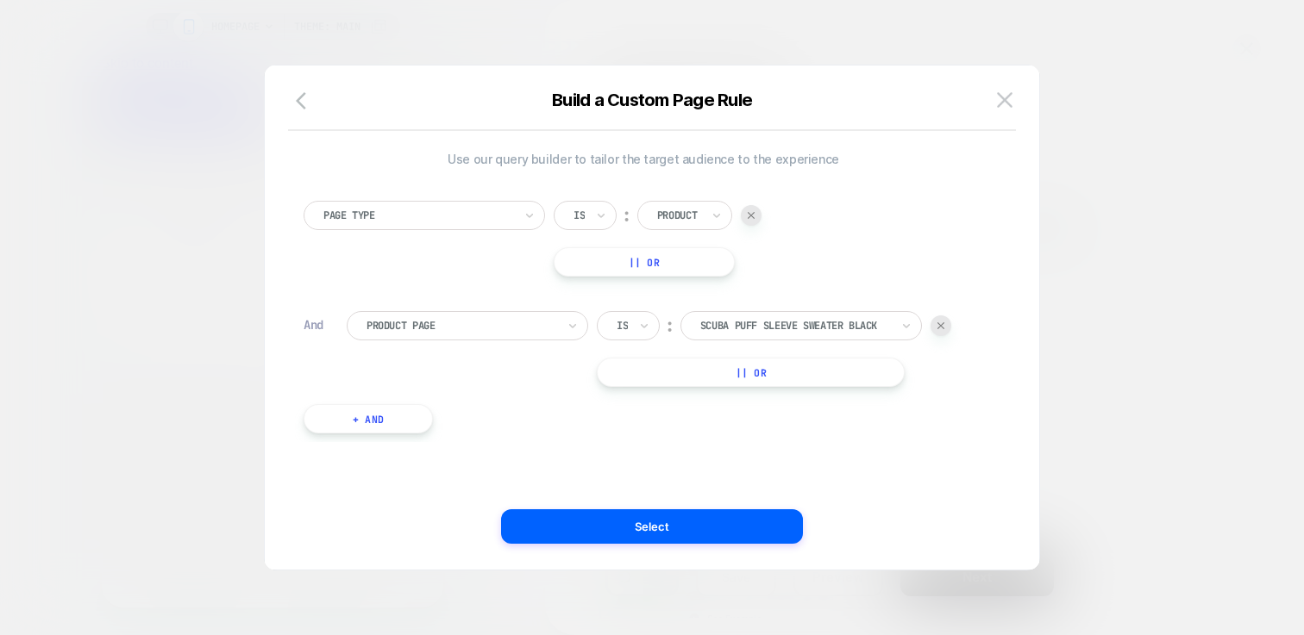
click at [742, 385] on button "|| Or" at bounding box center [751, 372] width 308 height 29
click at [568, 375] on div "Or" at bounding box center [568, 372] width 13 height 16
click at [945, 379] on div at bounding box center [940, 372] width 21 height 21
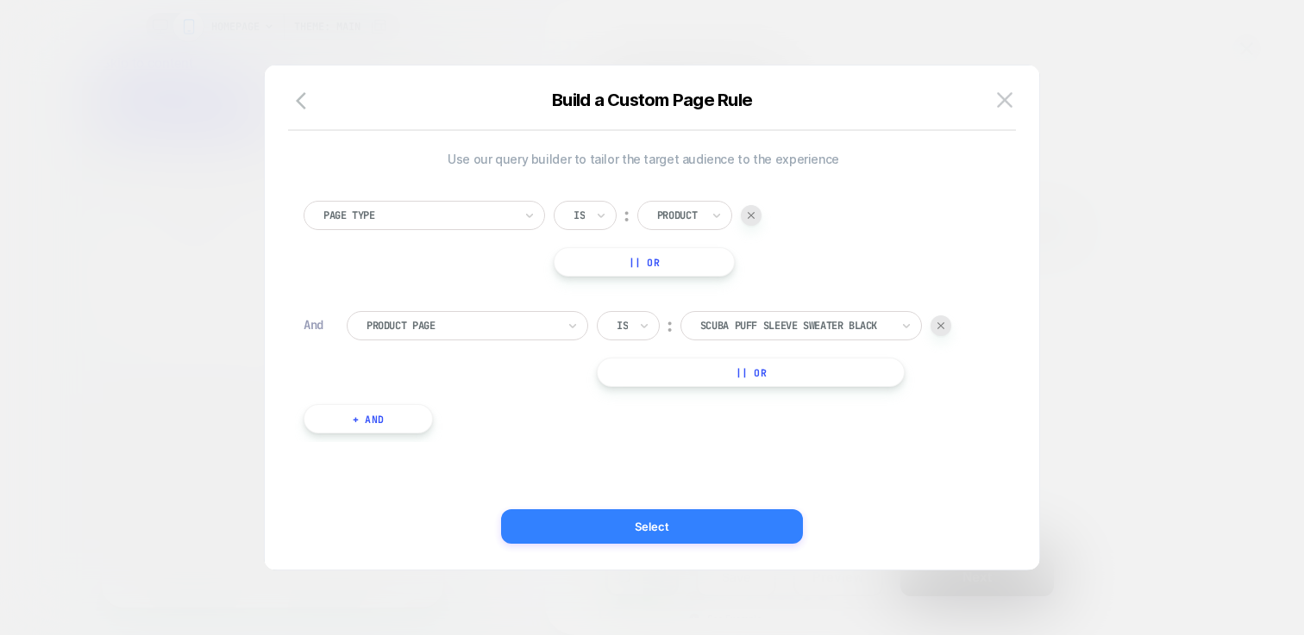
click at [679, 530] on button "Select" at bounding box center [652, 527] width 302 height 34
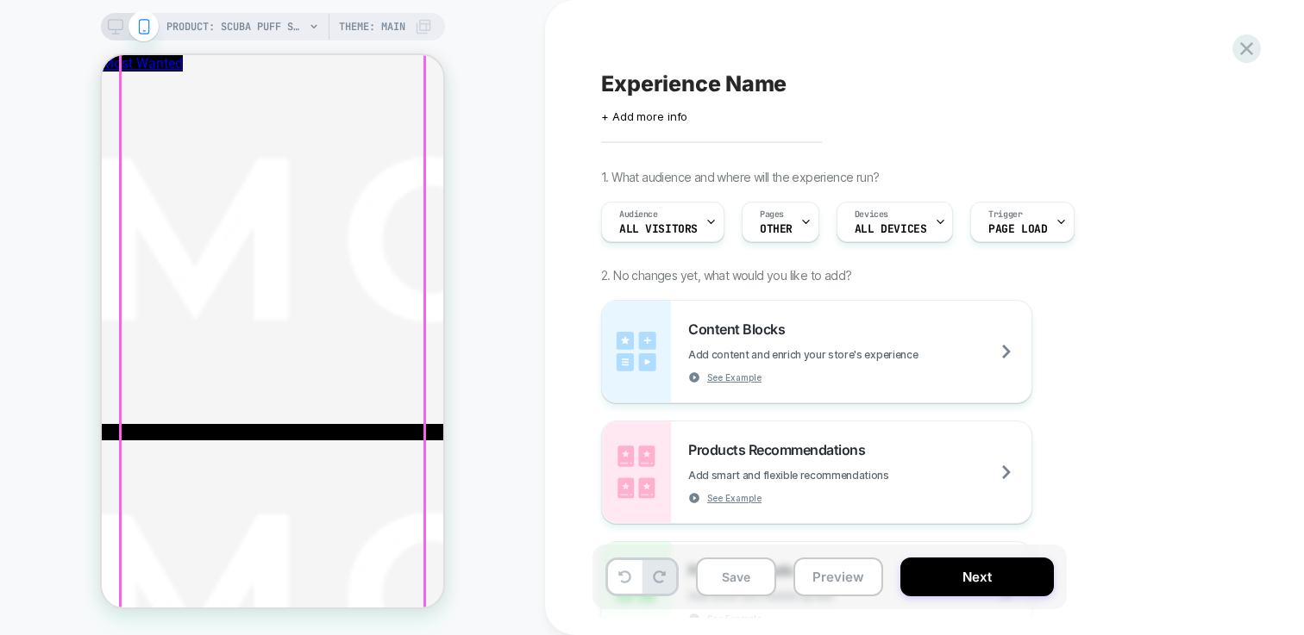
scroll to position [337, 0]
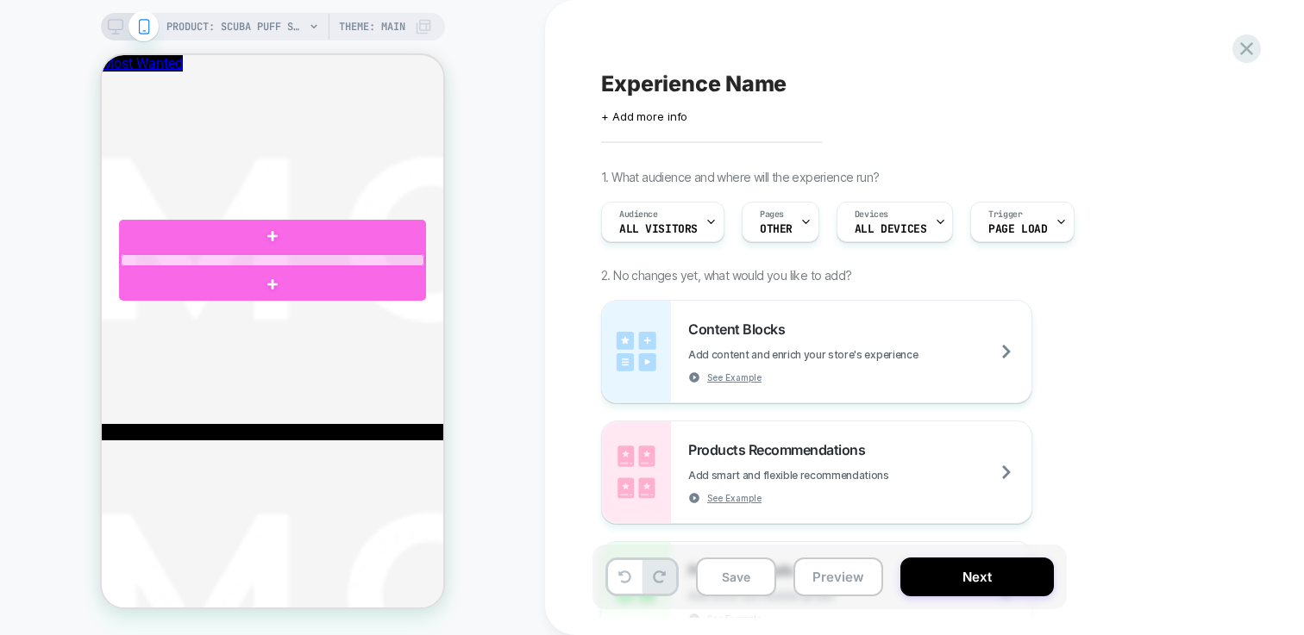
click at [151, 260] on div at bounding box center [273, 260] width 304 height 13
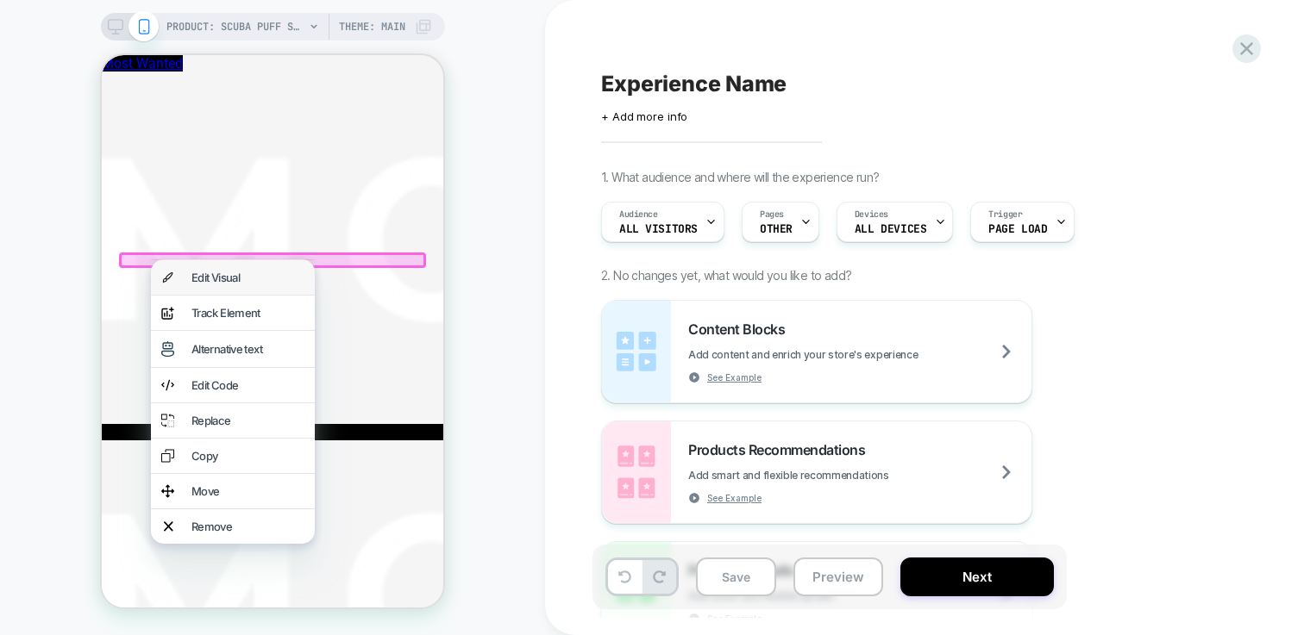
click at [222, 272] on div "Edit Visual" at bounding box center [247, 278] width 113 height 14
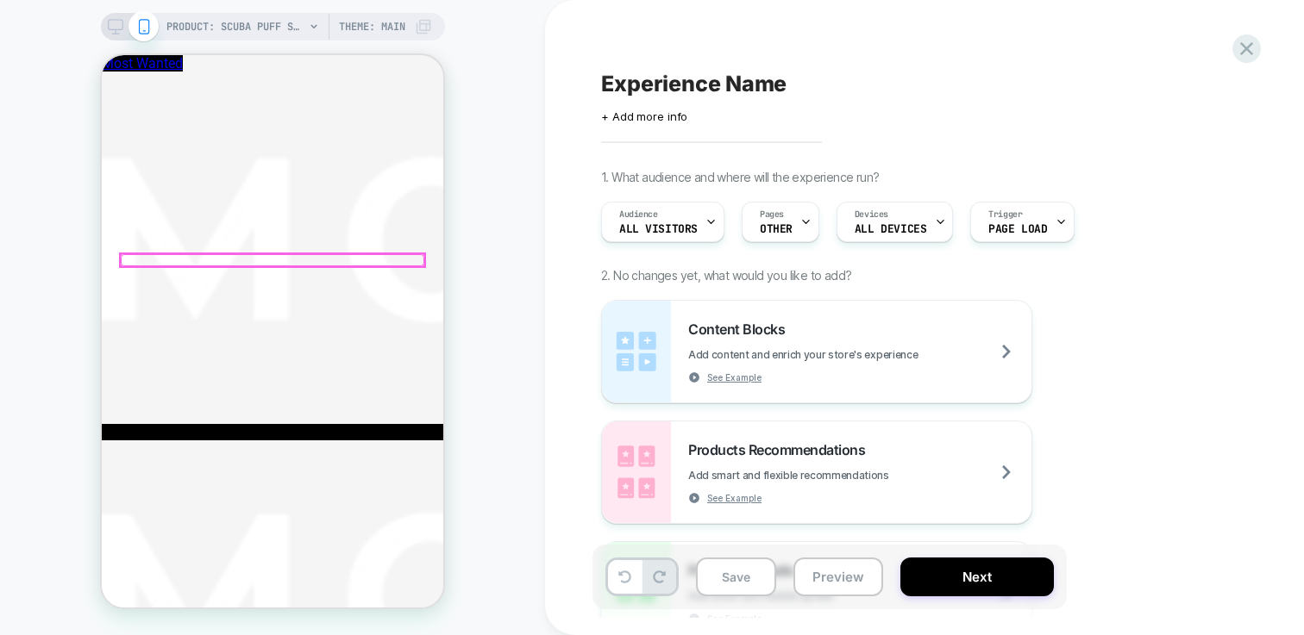
type textarea "*"
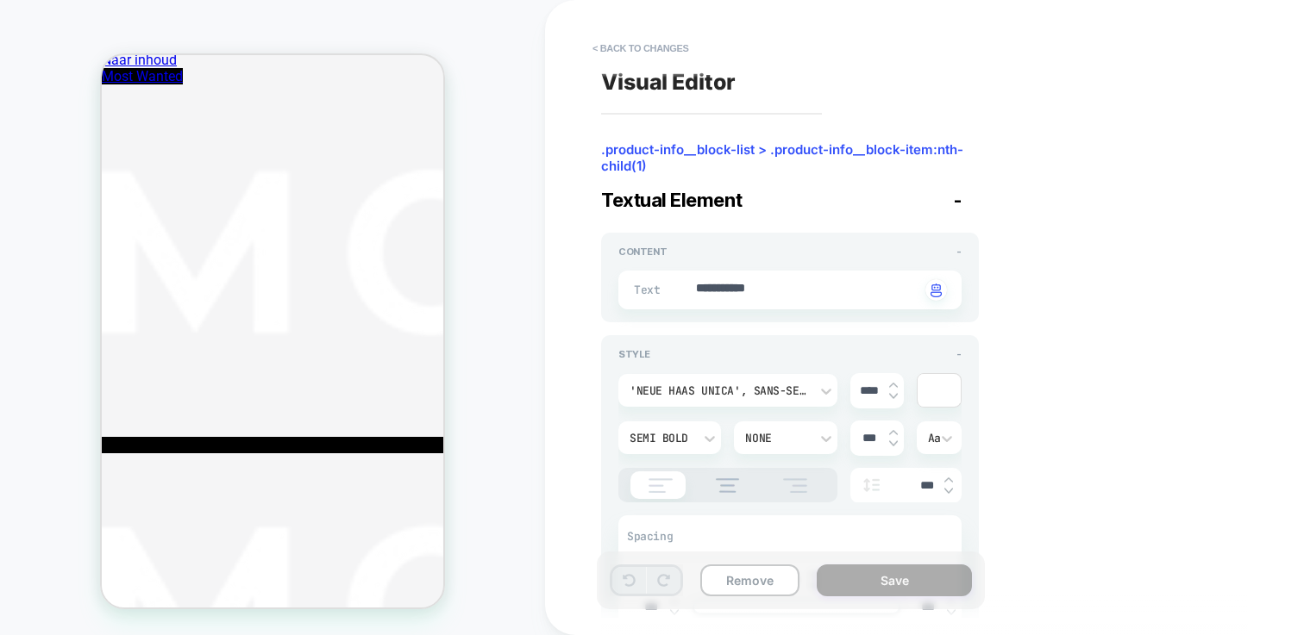
scroll to position [0, 0]
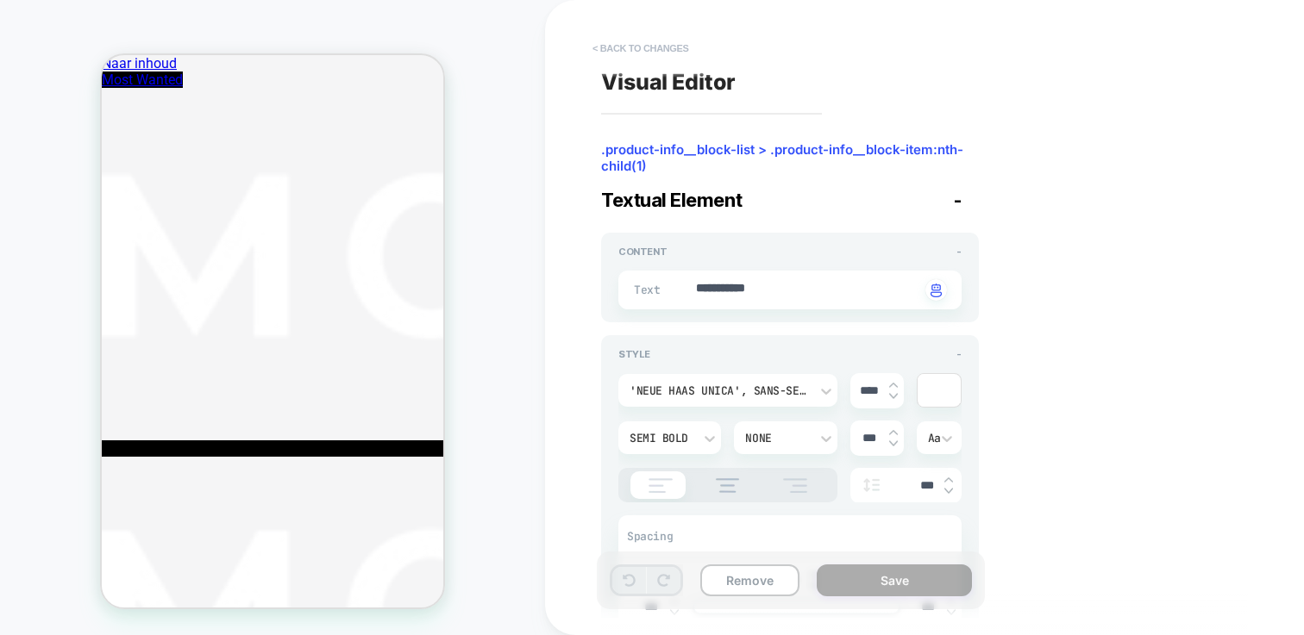
click at [619, 53] on button "< Back to changes" at bounding box center [641, 48] width 114 height 28
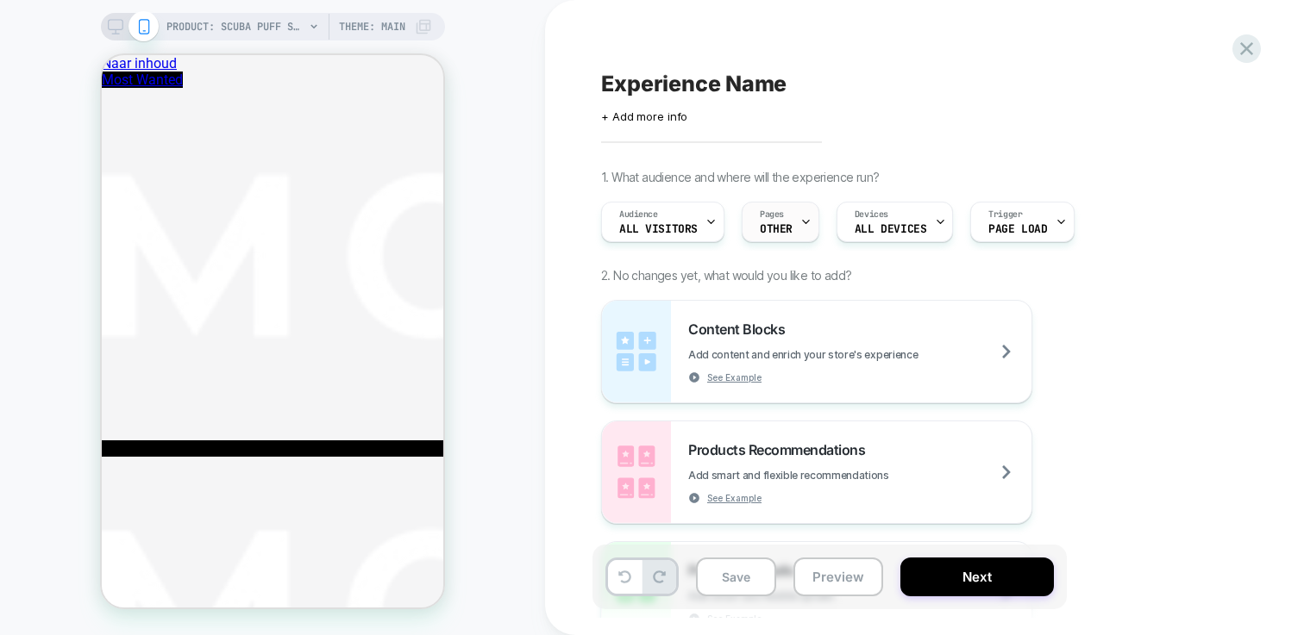
click at [787, 220] on div "Pages OTHER" at bounding box center [775, 222] width 67 height 39
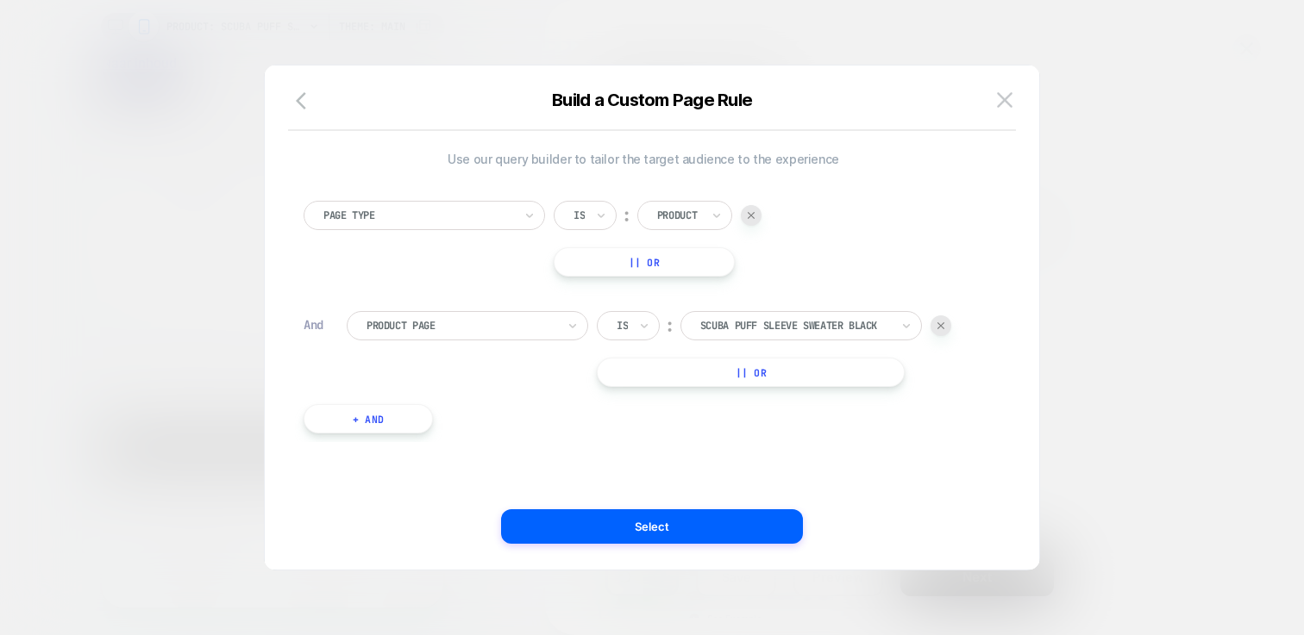
click at [809, 379] on button "|| Or" at bounding box center [751, 372] width 308 height 29
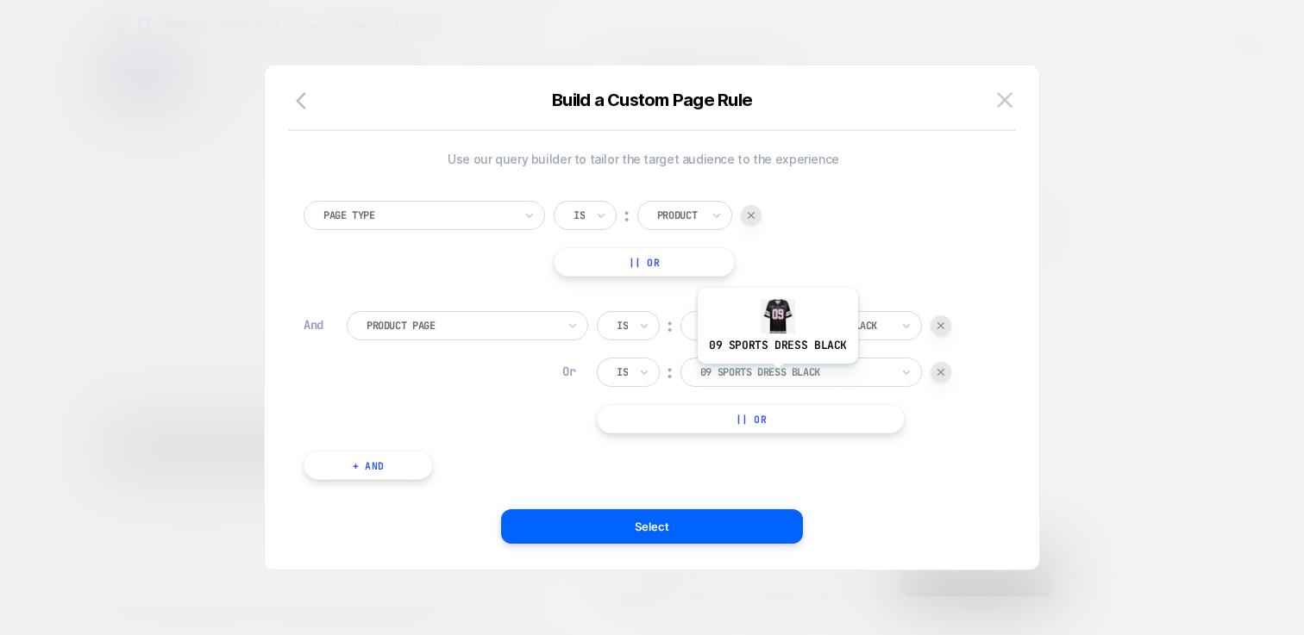
click at [776, 377] on div at bounding box center [795, 373] width 190 height 16
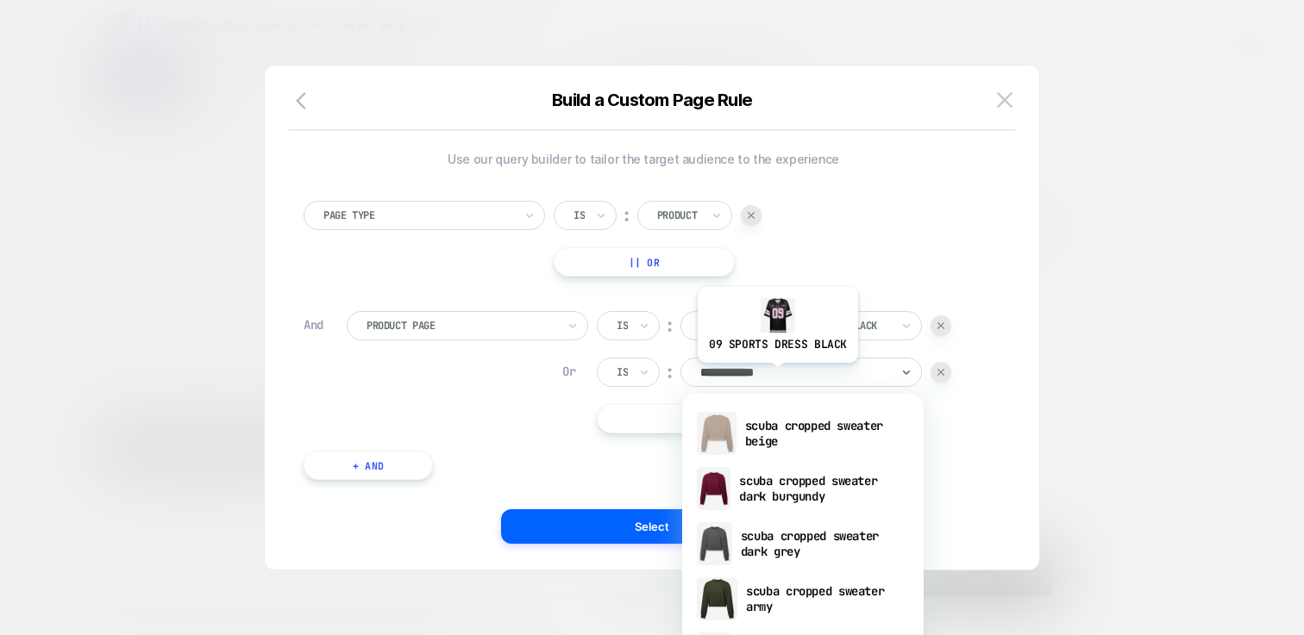
type input "**********"
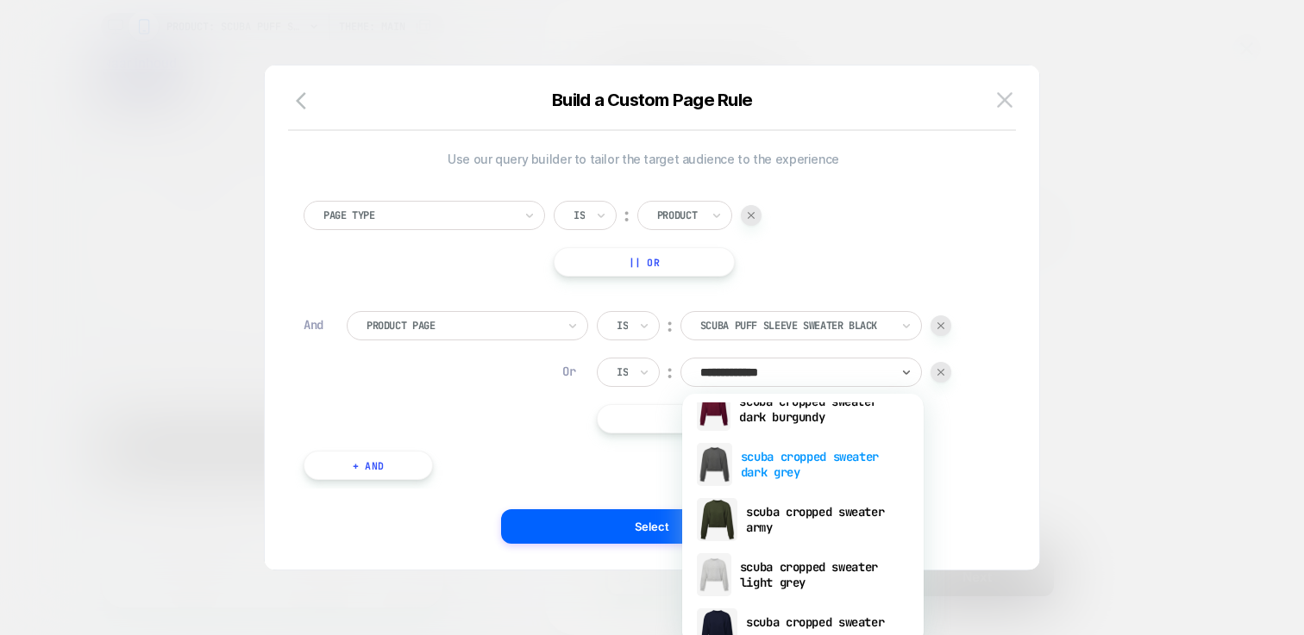
scroll to position [159, 0]
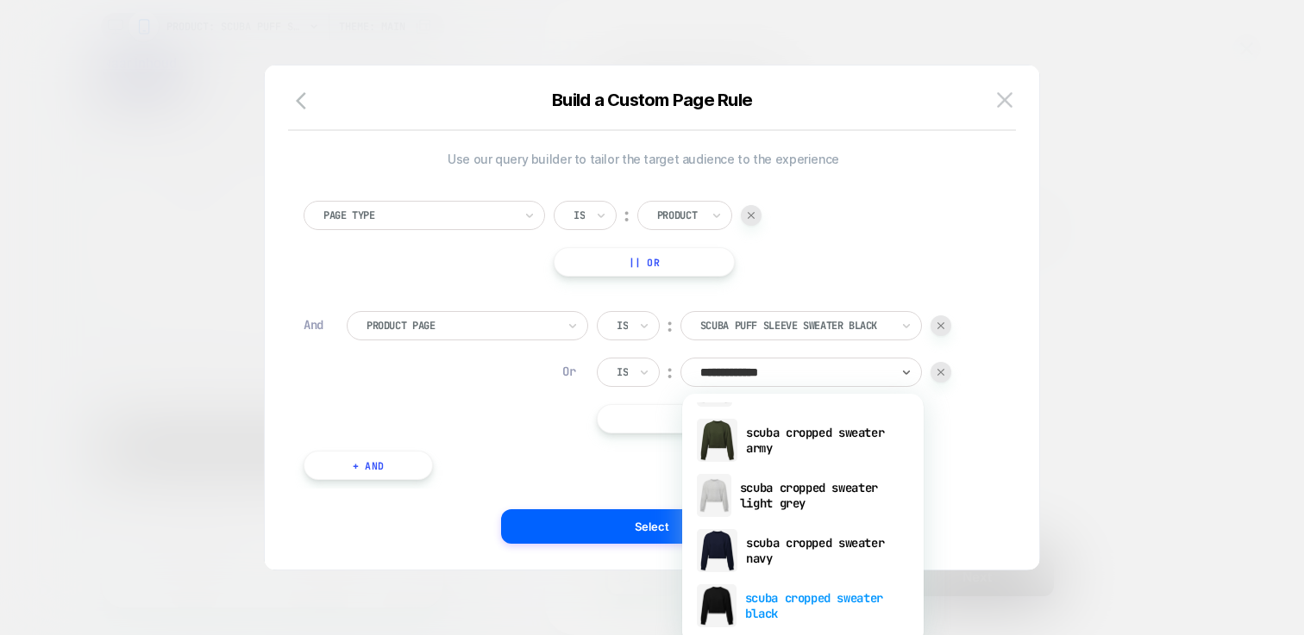
click at [790, 601] on div "scuba cropped sweater black" at bounding box center [803, 606] width 224 height 55
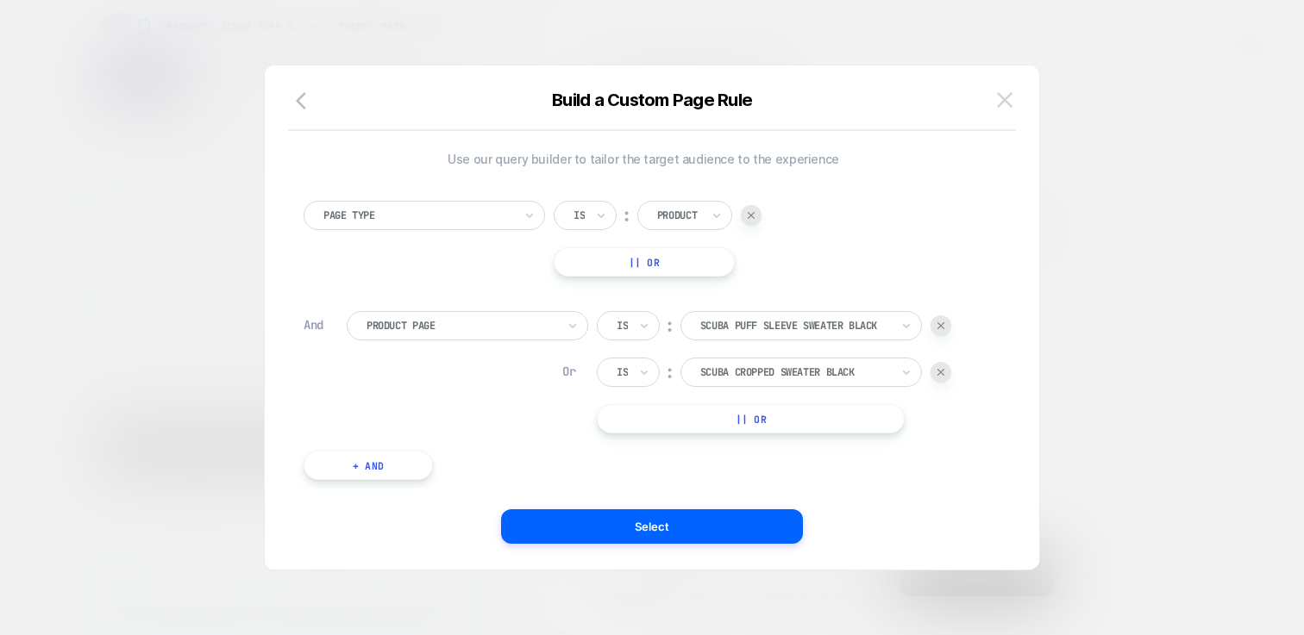
click at [1009, 99] on img at bounding box center [1005, 99] width 16 height 15
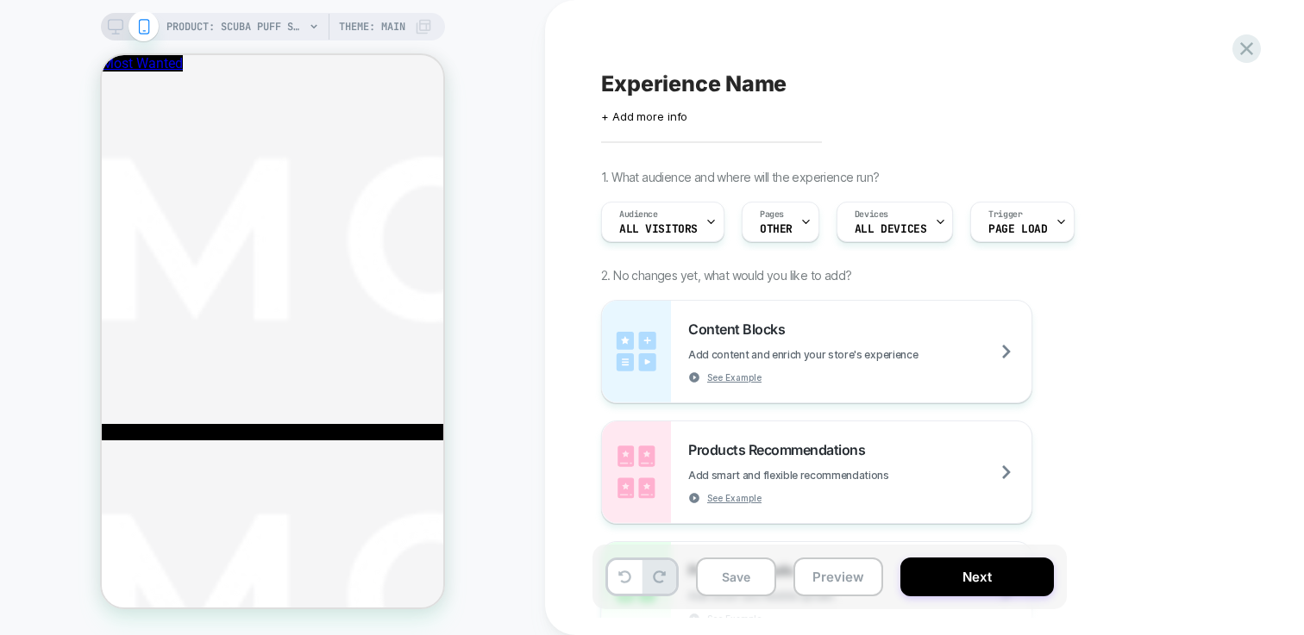
scroll to position [811, 0]
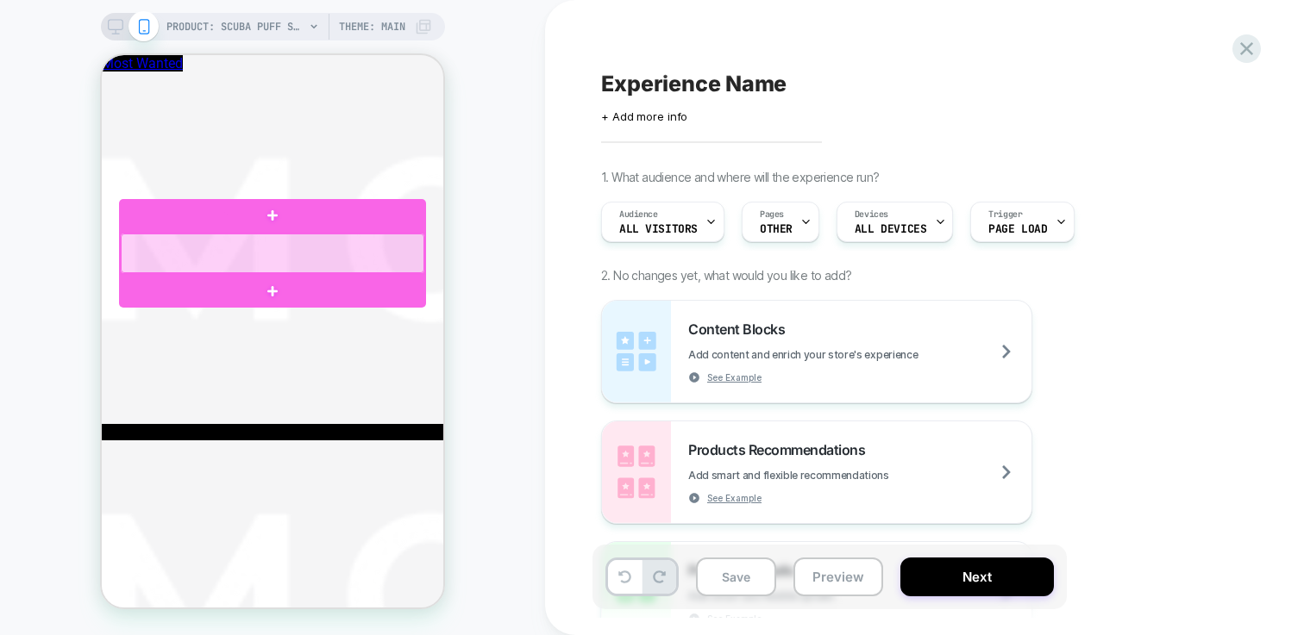
click at [341, 251] on div at bounding box center [273, 254] width 304 height 40
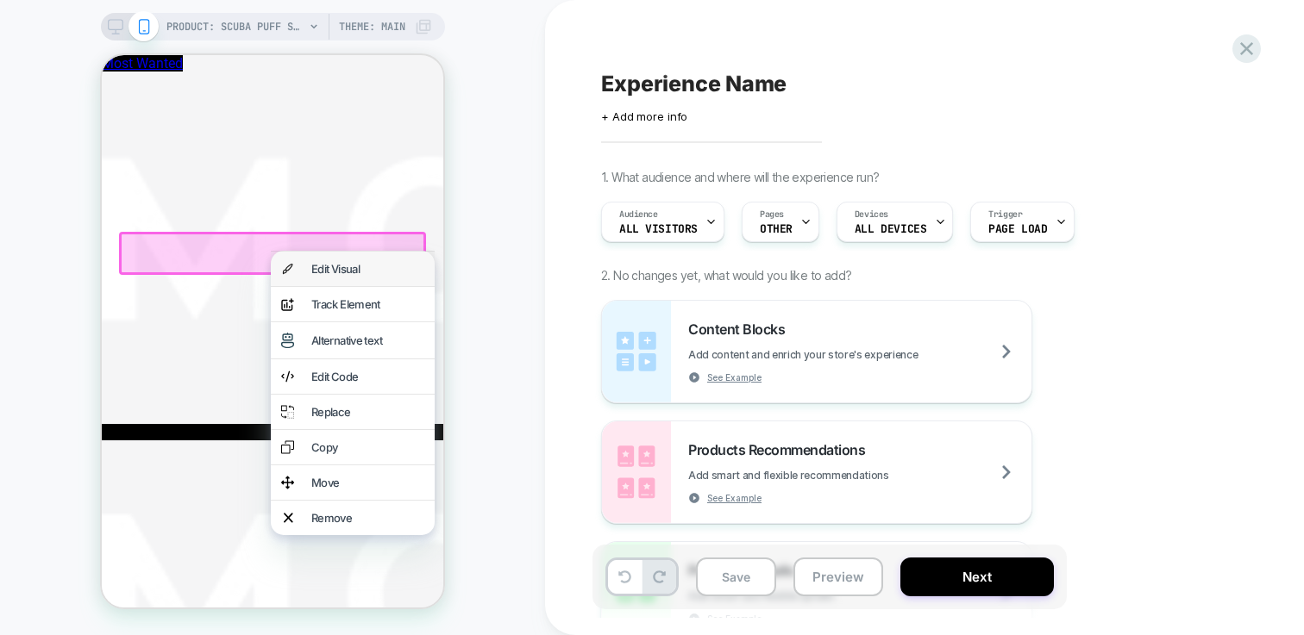
click at [345, 267] on div "Edit Visual" at bounding box center [367, 269] width 113 height 14
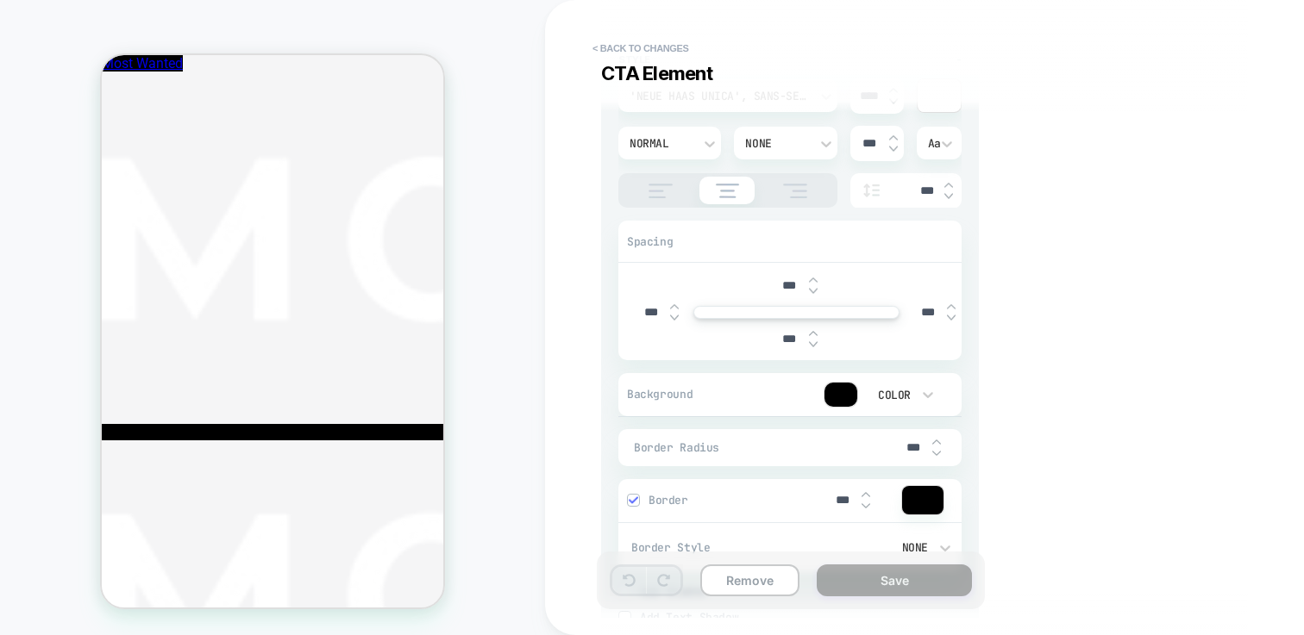
scroll to position [0, 0]
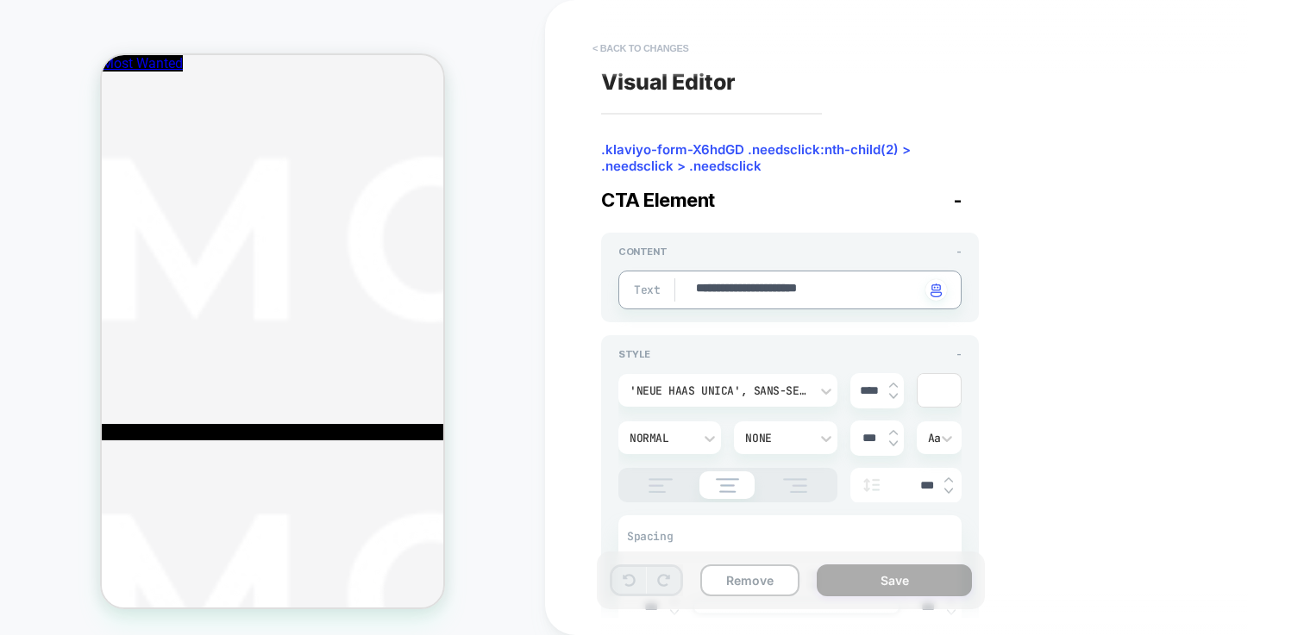
type textarea "*"
click at [640, 46] on button "< Back to changes" at bounding box center [641, 48] width 114 height 28
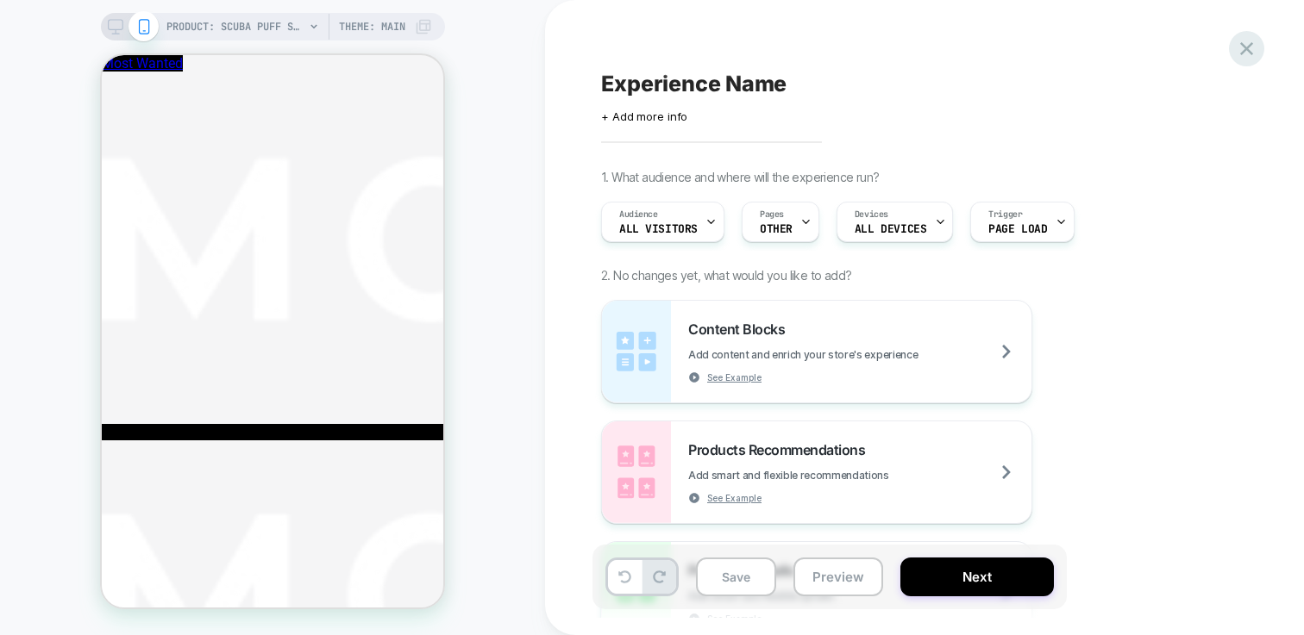
click at [1253, 44] on icon at bounding box center [1246, 48] width 23 height 23
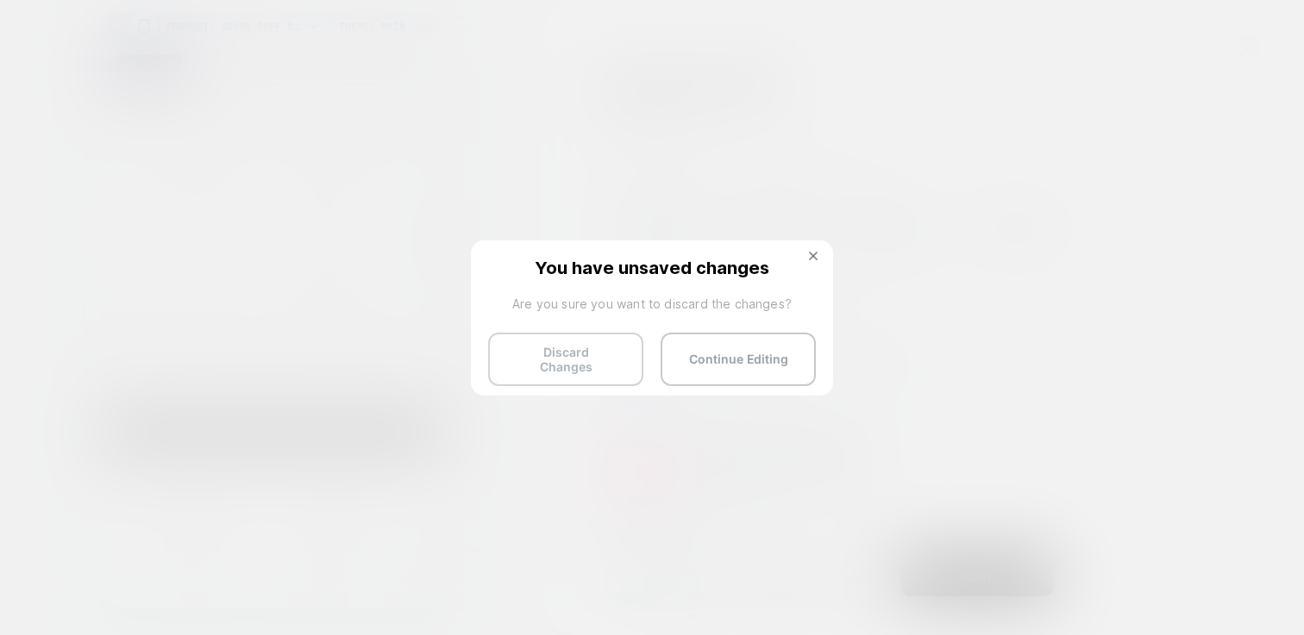
click at [568, 366] on button "Discard Changes" at bounding box center [565, 359] width 155 height 53
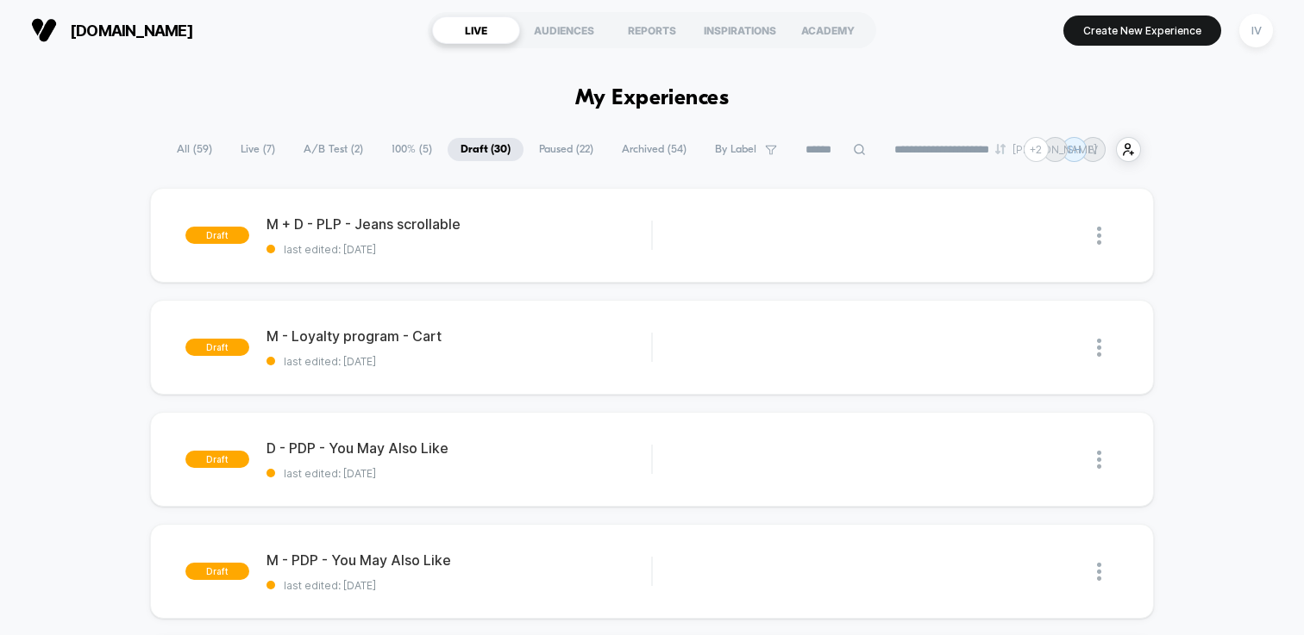
click at [408, 149] on span "100% ( 5 )" at bounding box center [412, 149] width 66 height 23
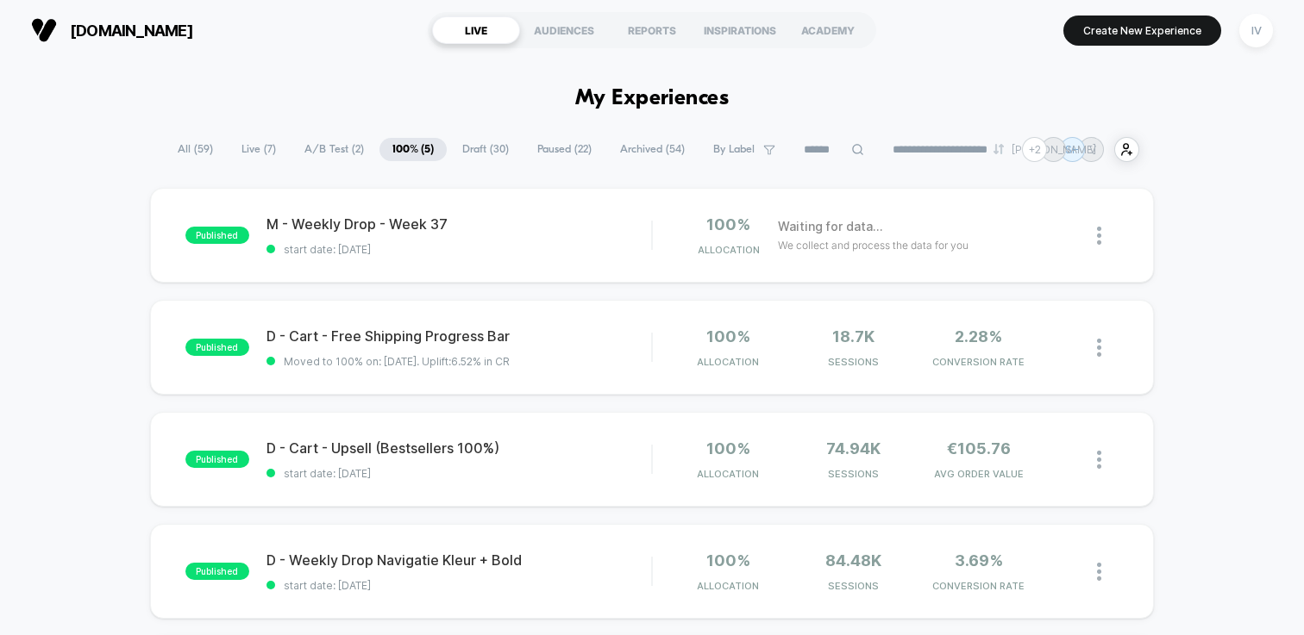
click at [318, 152] on span "A/B Test ( 2 )" at bounding box center [333, 149] width 85 height 23
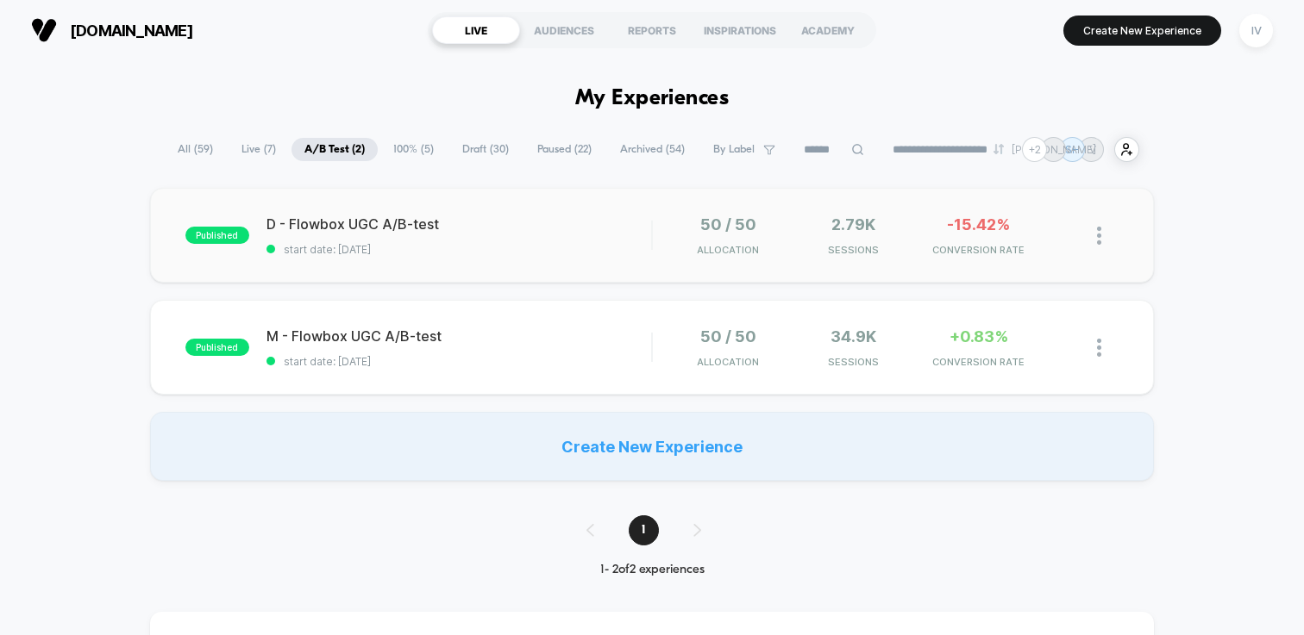
click at [469, 268] on div "published D - Flowbox UGC A/B-test start date: 10-9-2025 50 / 50 Allocation 2.7…" at bounding box center [652, 235] width 1004 height 95
click at [514, 355] on span "start date: [DATE]" at bounding box center [458, 361] width 385 height 13
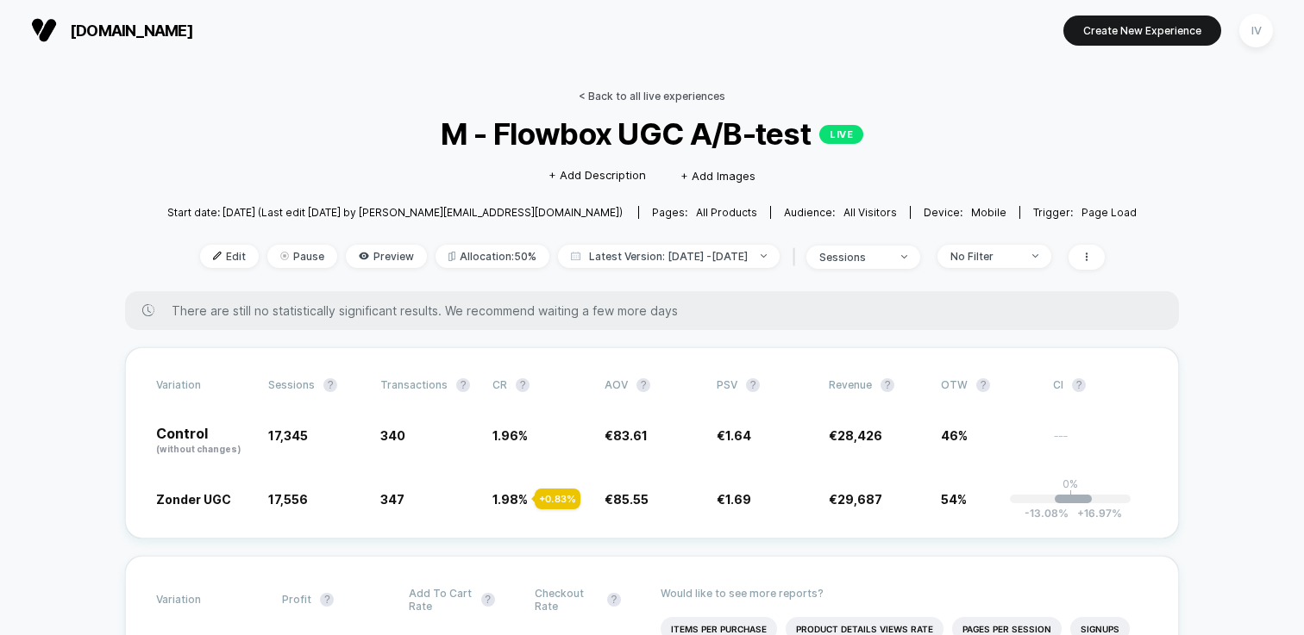
click at [639, 97] on link "< Back to all live experiences" at bounding box center [652, 96] width 147 height 13
